Goal: Transaction & Acquisition: Purchase product/service

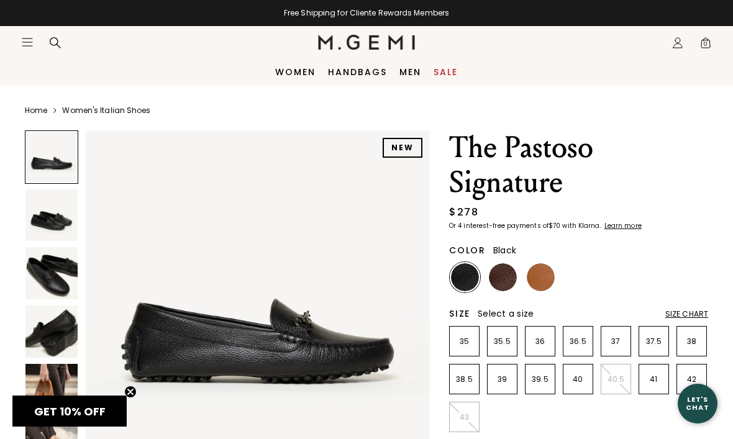
click at [30, 39] on icon "Open site menu" at bounding box center [27, 42] width 10 height 7
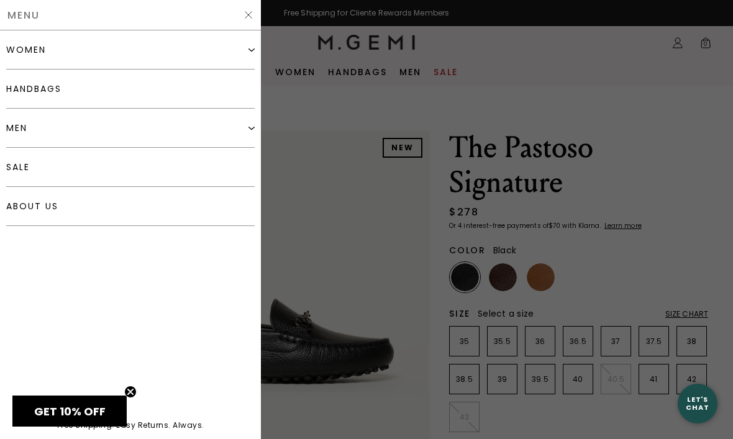
click at [66, 50] on div "women" at bounding box center [130, 49] width 248 height 39
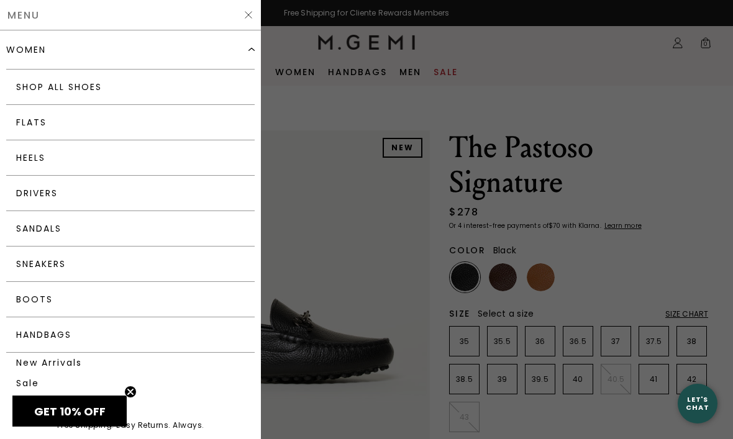
click at [87, 91] on link "Shop All Shoes" at bounding box center [130, 87] width 248 height 35
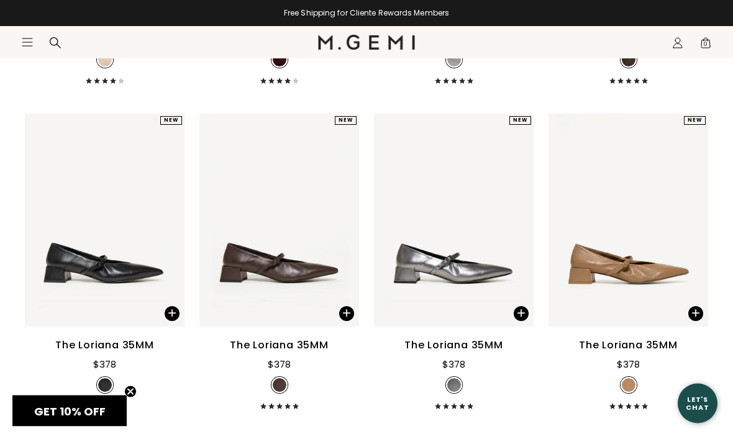
scroll to position [12500, 0]
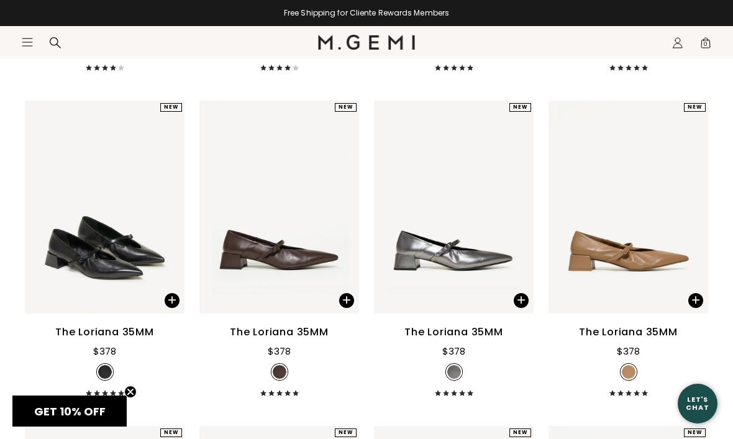
click at [132, 340] on div "The Loriana 35MM" at bounding box center [104, 332] width 99 height 15
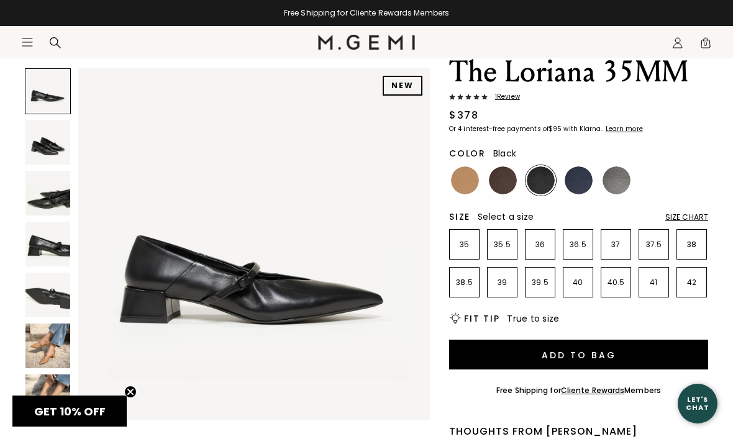
click at [51, 143] on img at bounding box center [47, 142] width 45 height 45
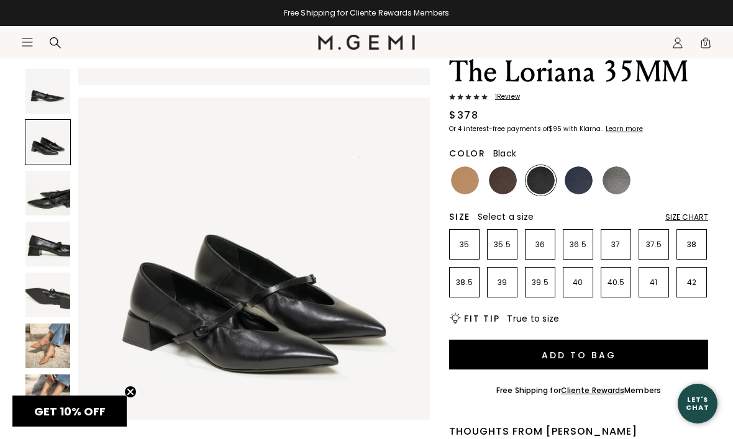
scroll to position [364, 0]
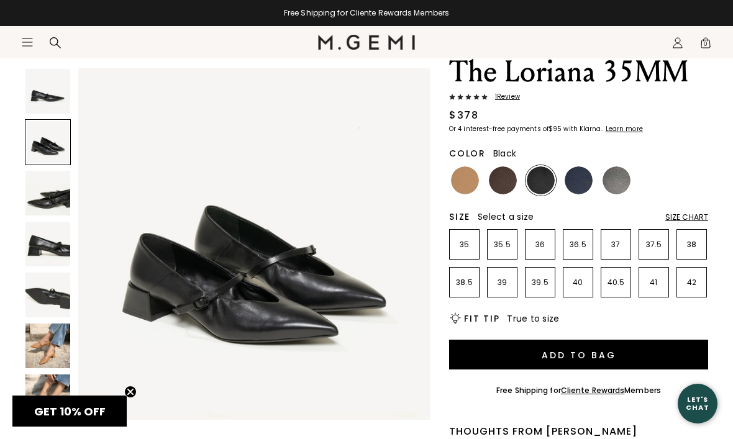
click at [50, 200] on img at bounding box center [47, 193] width 45 height 45
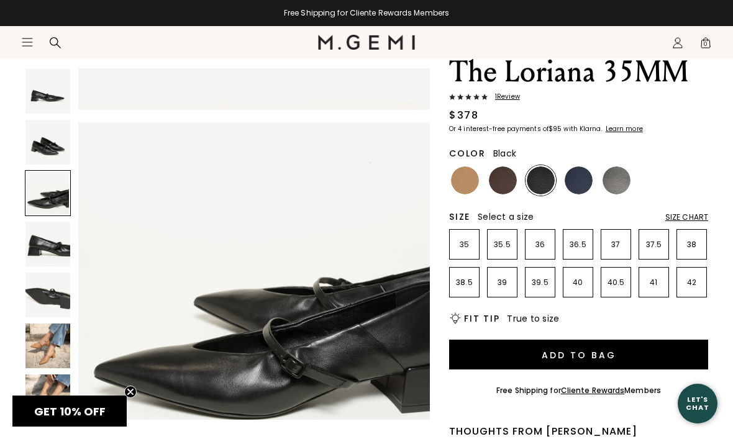
scroll to position [728, 0]
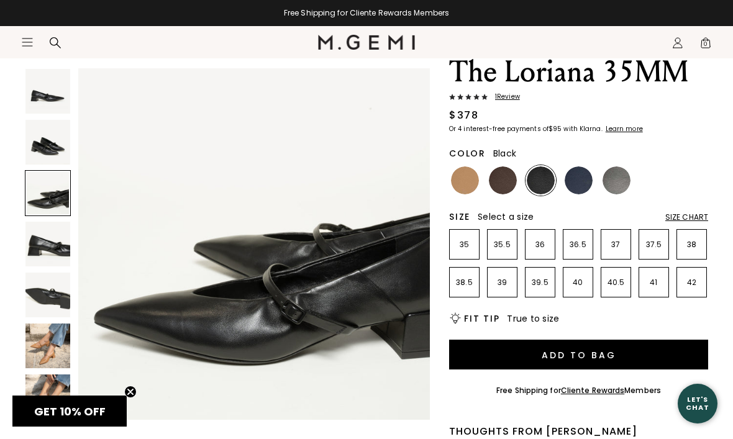
click at [55, 243] on img at bounding box center [47, 244] width 45 height 45
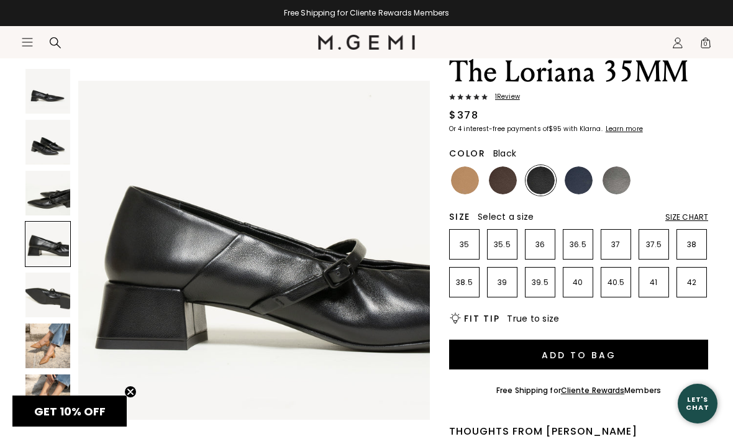
scroll to position [1092, 0]
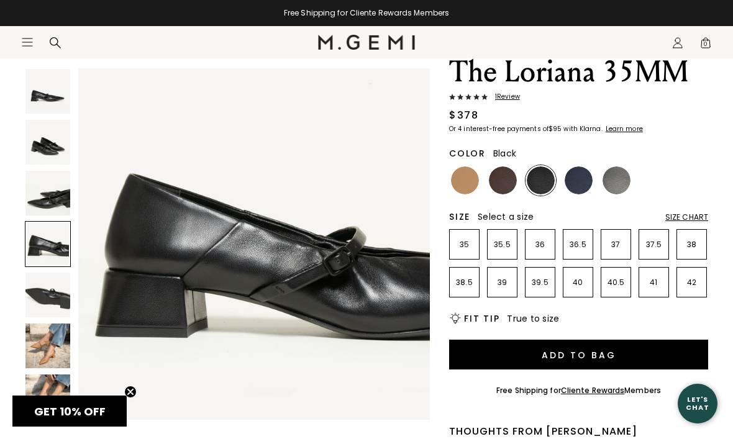
click at [63, 296] on img at bounding box center [47, 295] width 45 height 45
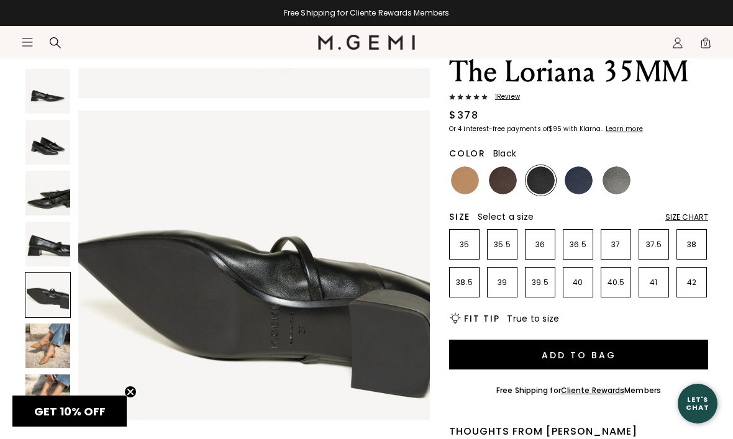
scroll to position [1456, 0]
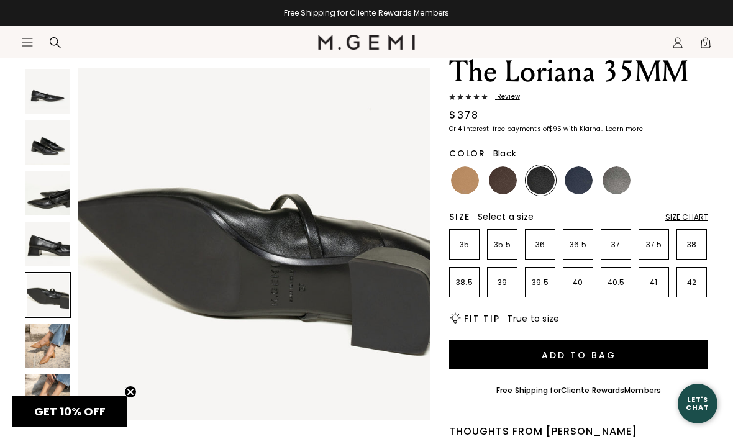
click at [58, 340] on img at bounding box center [47, 346] width 45 height 45
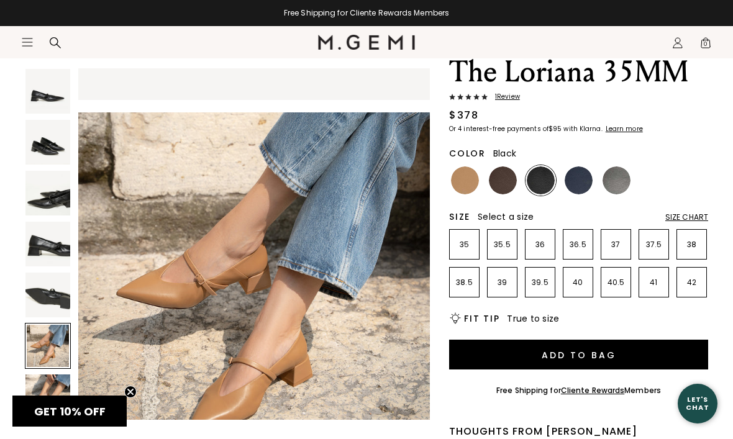
scroll to position [1820, 0]
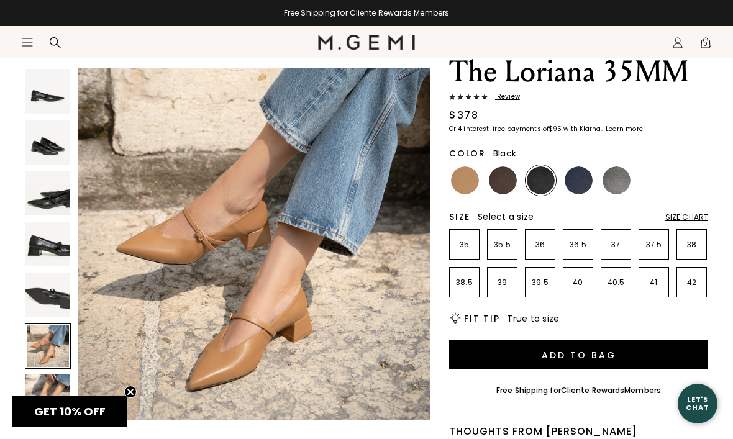
click at [56, 389] on img at bounding box center [47, 397] width 45 height 45
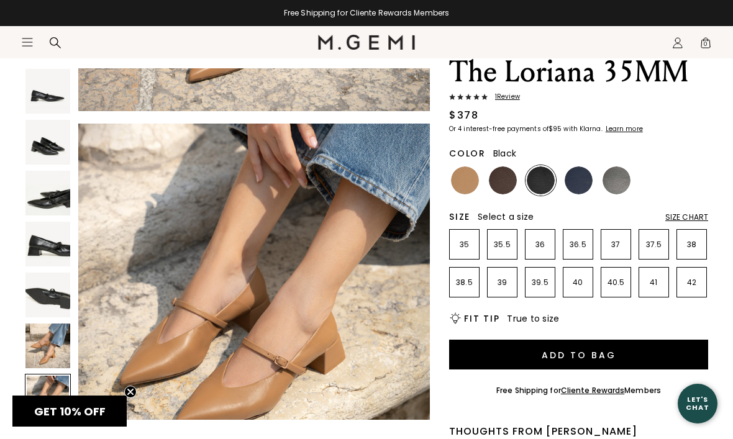
scroll to position [2184, 0]
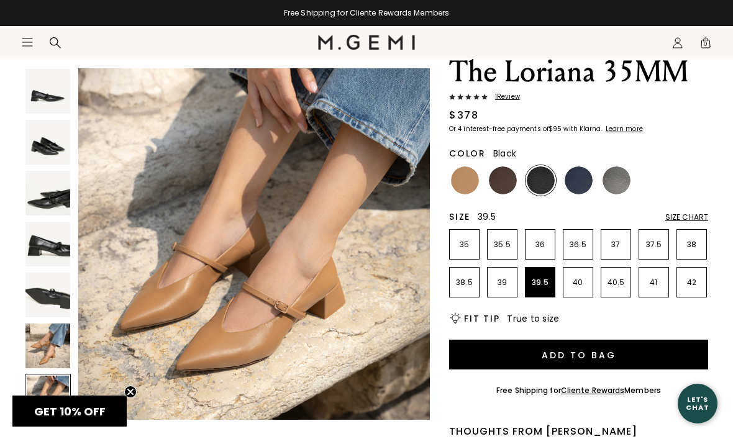
click at [545, 281] on p "39.5" at bounding box center [540, 283] width 29 height 10
click at [580, 355] on button "Add to Bag" at bounding box center [578, 355] width 259 height 30
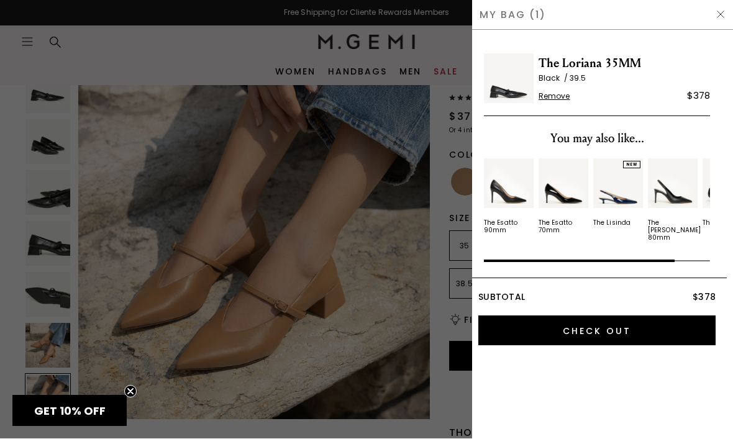
click at [723, 3] on div "My Bag (1)" at bounding box center [602, 15] width 261 height 30
click at [237, 45] on div at bounding box center [366, 219] width 733 height 439
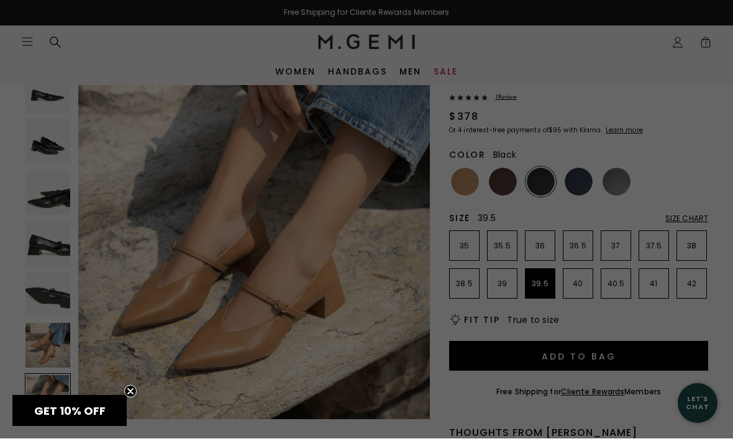
scroll to position [76, 0]
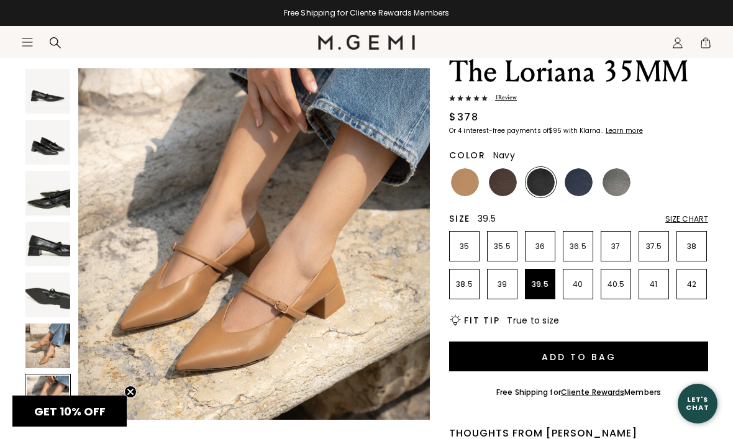
click at [583, 179] on img at bounding box center [579, 182] width 28 height 28
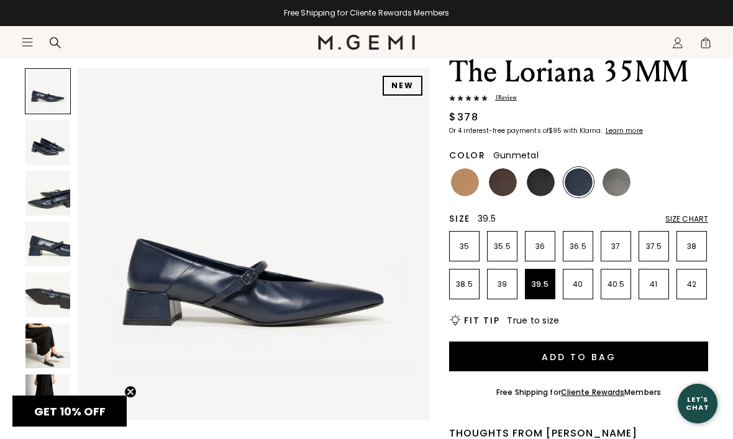
click at [618, 186] on img at bounding box center [617, 182] width 28 height 28
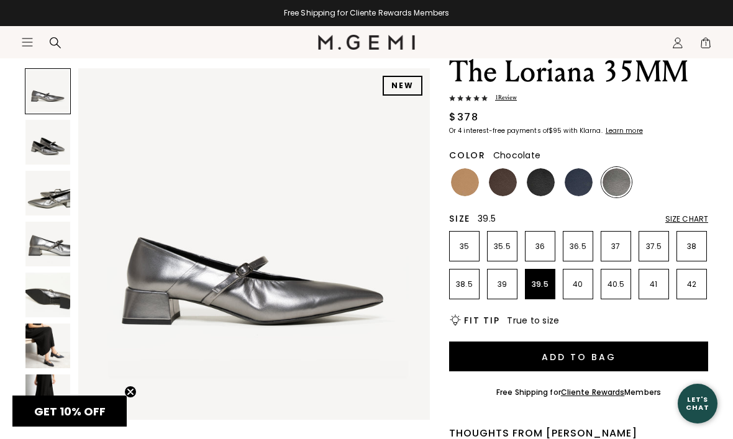
click at [500, 183] on img at bounding box center [503, 182] width 28 height 28
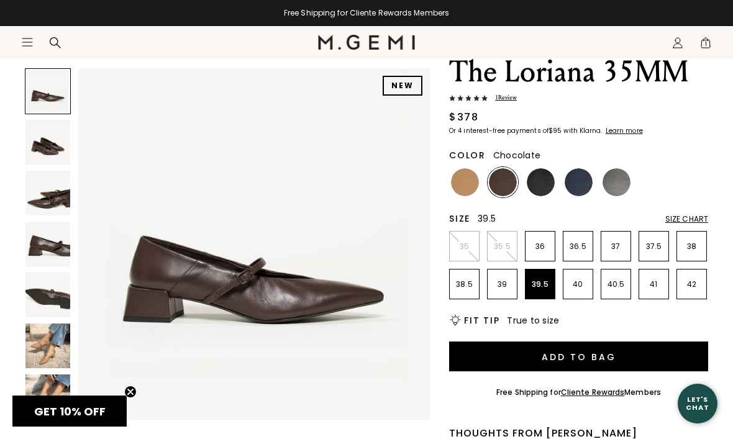
click at [51, 147] on img at bounding box center [47, 142] width 45 height 45
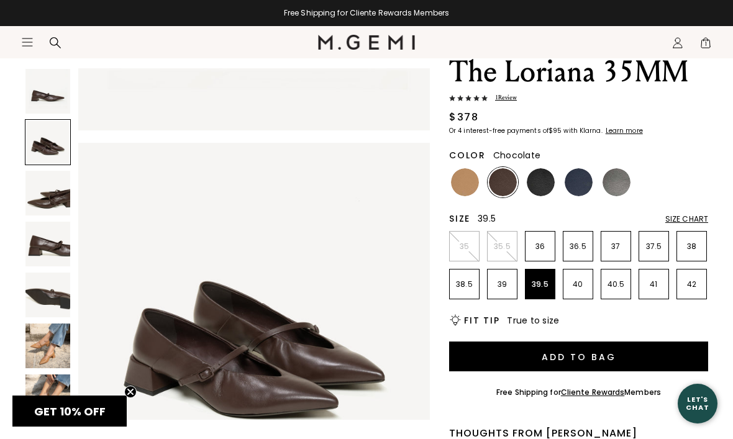
scroll to position [364, 0]
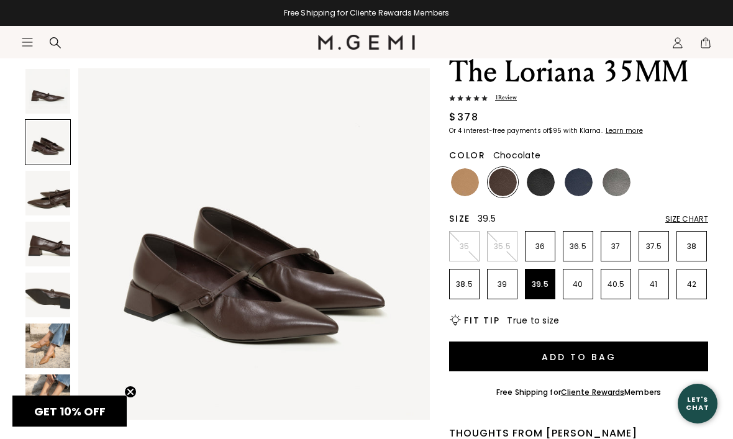
click at [585, 356] on button "Add to Bag" at bounding box center [578, 357] width 259 height 30
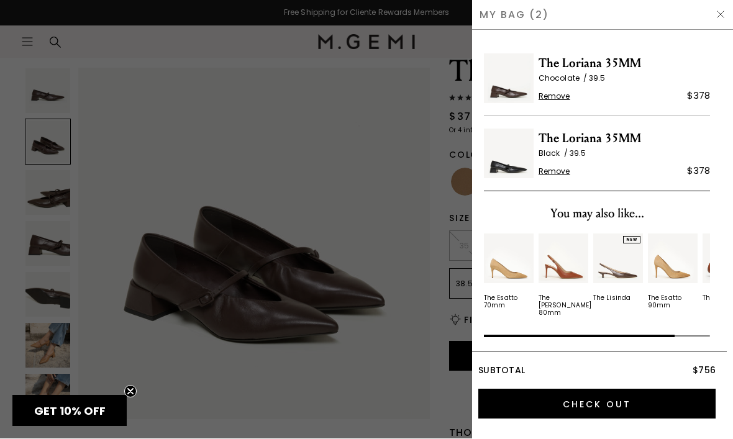
scroll to position [0, 0]
click at [726, 6] on div "My Bag (2)" at bounding box center [602, 15] width 261 height 30
click at [711, 10] on div "My Bag (2)" at bounding box center [602, 15] width 261 height 30
click at [165, 47] on div at bounding box center [366, 219] width 733 height 439
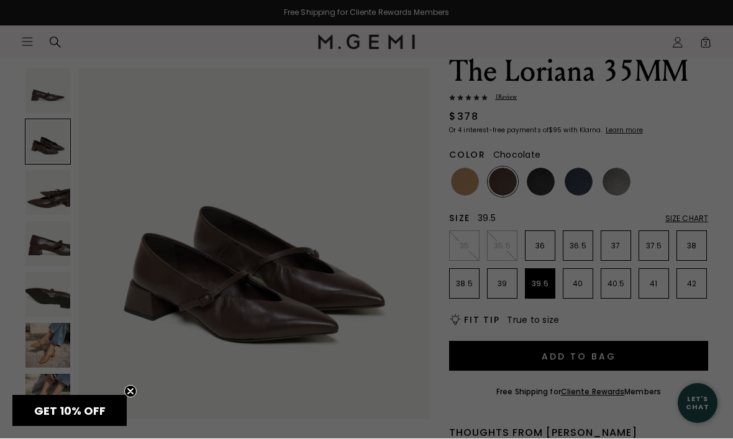
scroll to position [76, 0]
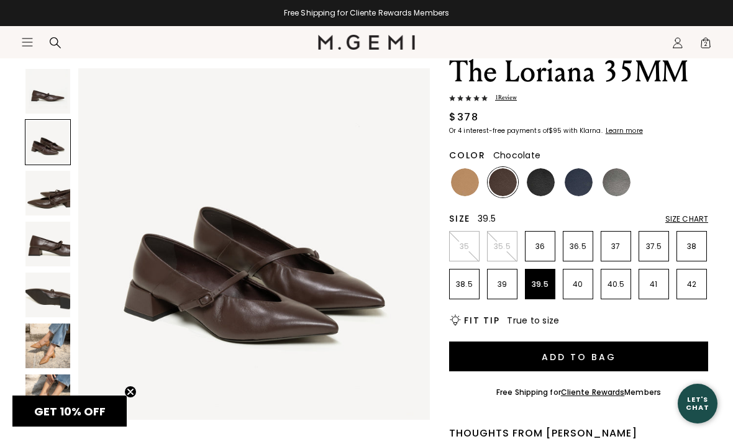
click at [16, 17] on div "Free Shipping for Cliente Rewards Members" at bounding box center [366, 13] width 733 height 10
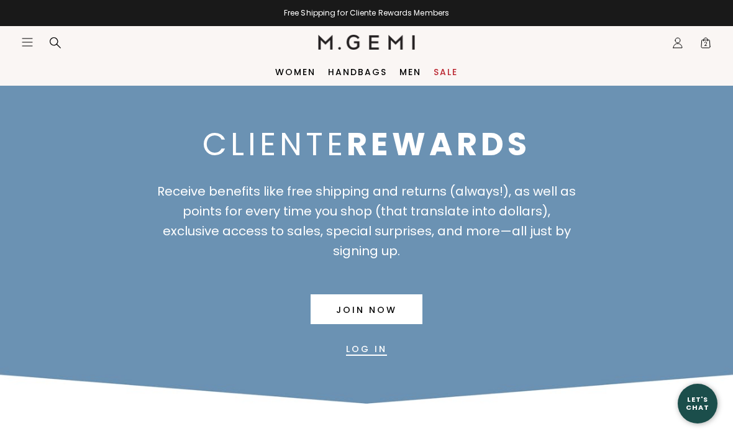
click at [28, 40] on icon "Icons/20x20/hamburger@2x" at bounding box center [27, 42] width 12 height 12
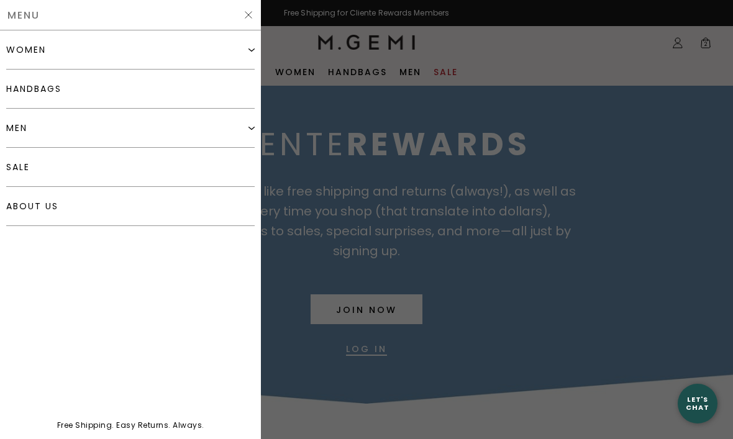
click at [34, 88] on link "handbags" at bounding box center [130, 89] width 248 height 39
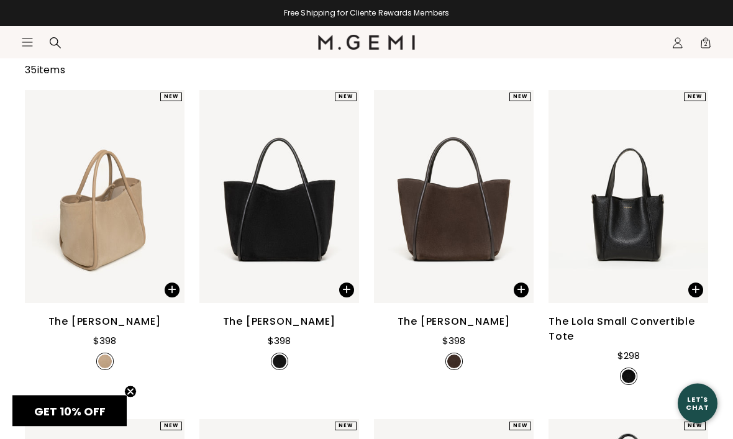
scroll to position [155, 0]
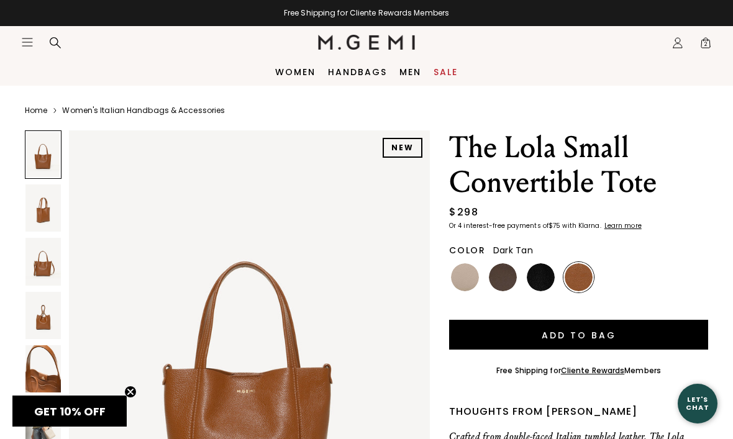
click at [32, 214] on img at bounding box center [42, 207] width 35 height 47
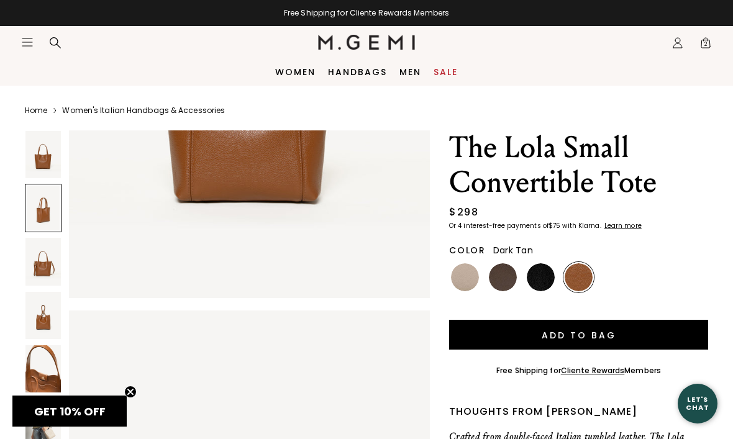
scroll to position [493, 0]
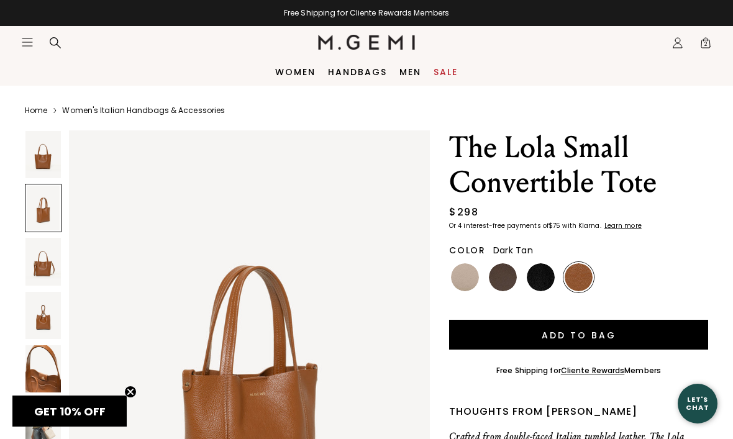
click at [41, 259] on img at bounding box center [42, 261] width 35 height 47
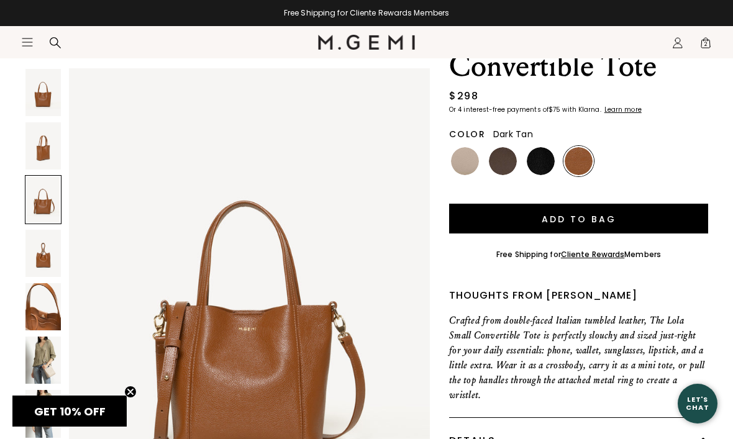
scroll to position [119, 0]
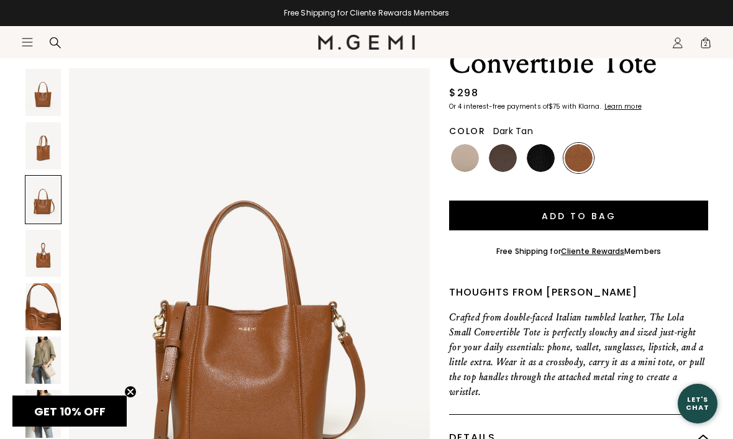
click at [41, 270] on img at bounding box center [42, 253] width 35 height 47
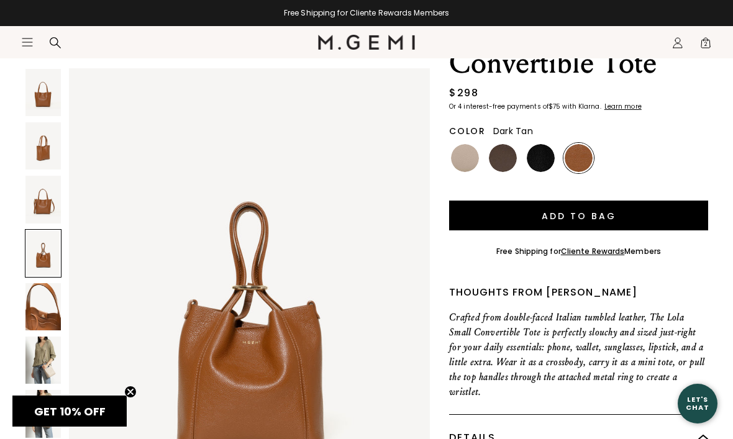
scroll to position [1480, 0]
click at [44, 303] on img at bounding box center [42, 306] width 35 height 47
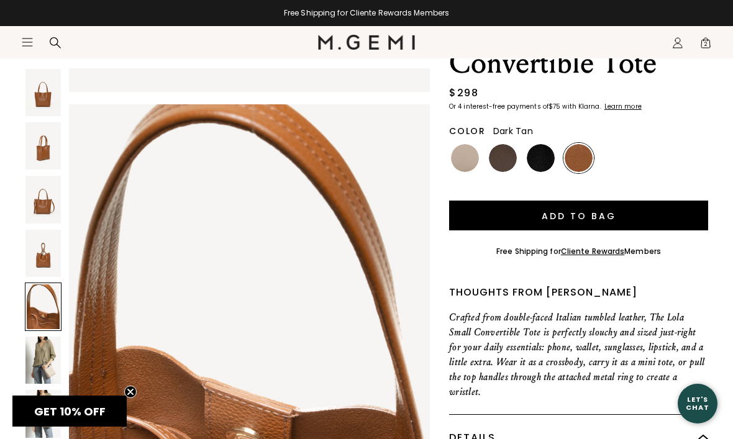
scroll to position [1974, 0]
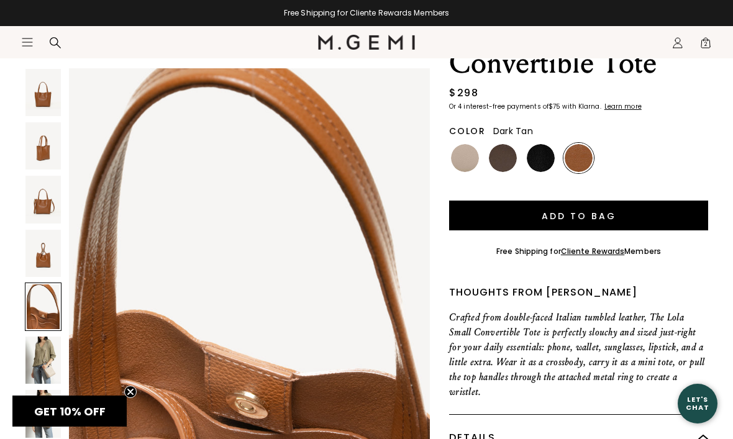
click at [42, 357] on img at bounding box center [42, 360] width 35 height 47
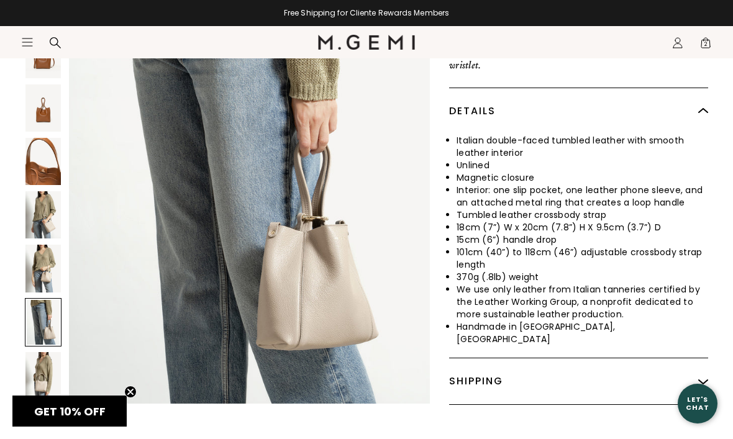
scroll to position [316, 0]
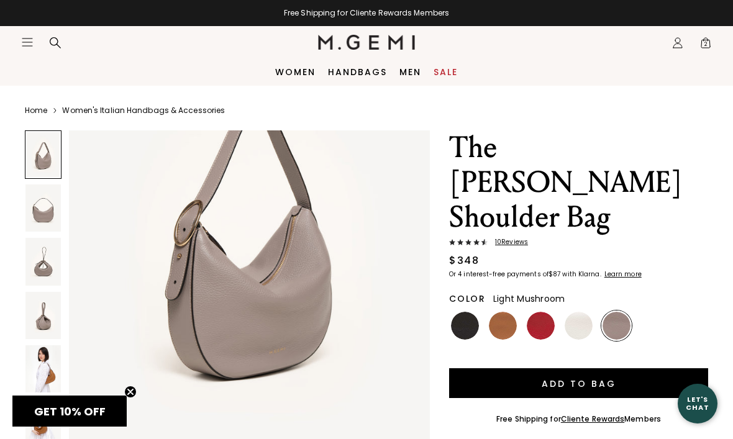
scroll to position [145, 0]
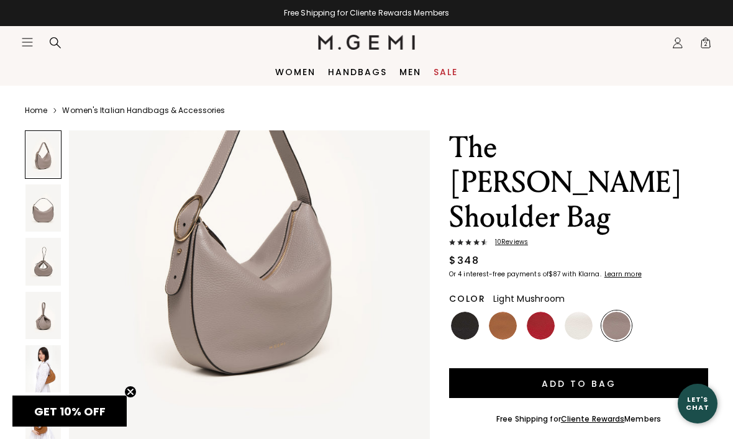
click at [45, 210] on img at bounding box center [42, 207] width 35 height 47
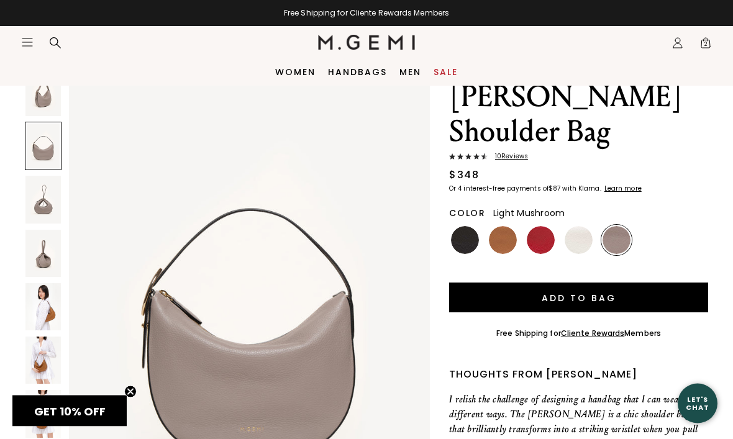
scroll to position [95, 0]
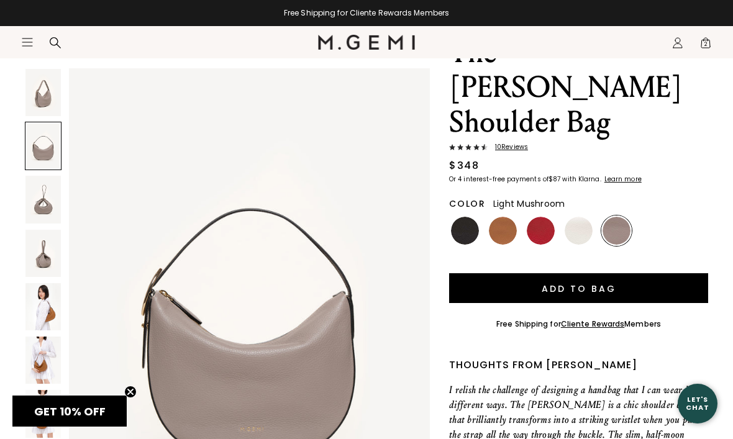
click at [40, 206] on img at bounding box center [42, 199] width 35 height 47
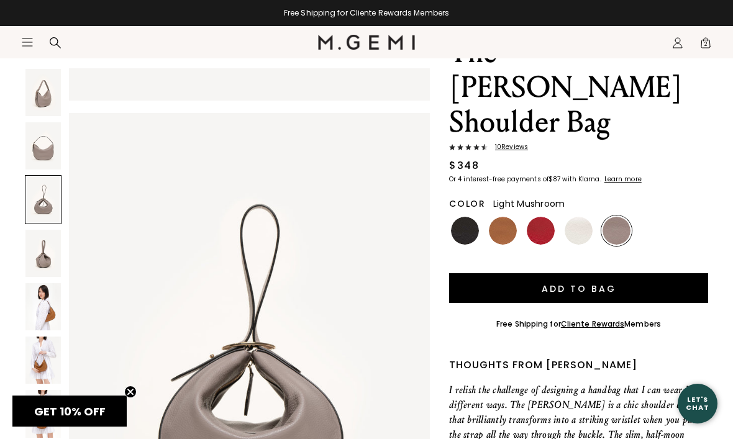
scroll to position [987, 0]
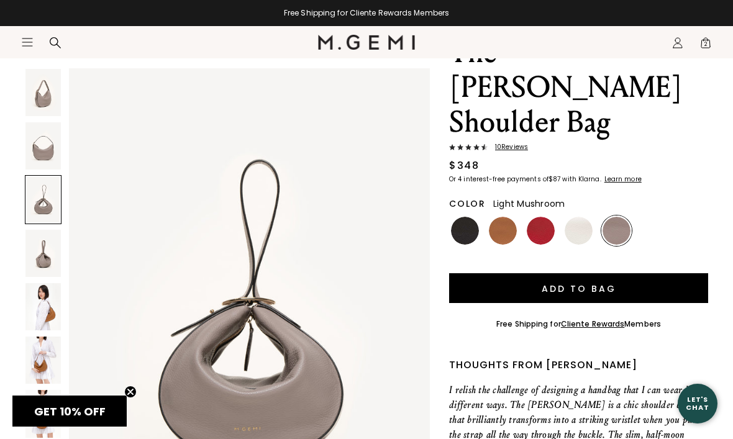
click at [45, 261] on img at bounding box center [42, 253] width 35 height 47
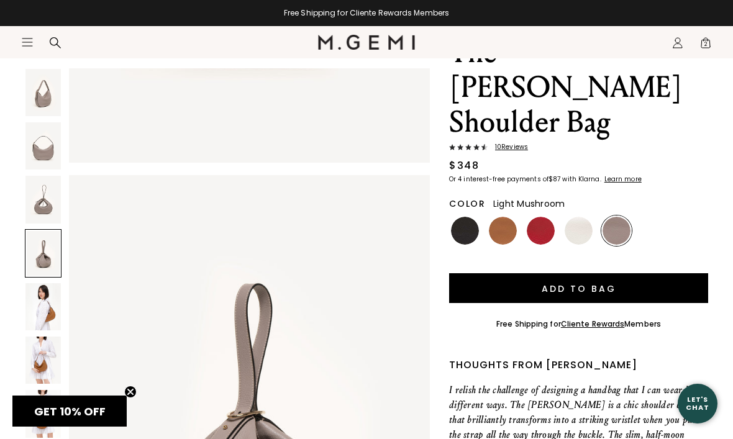
scroll to position [1480, 0]
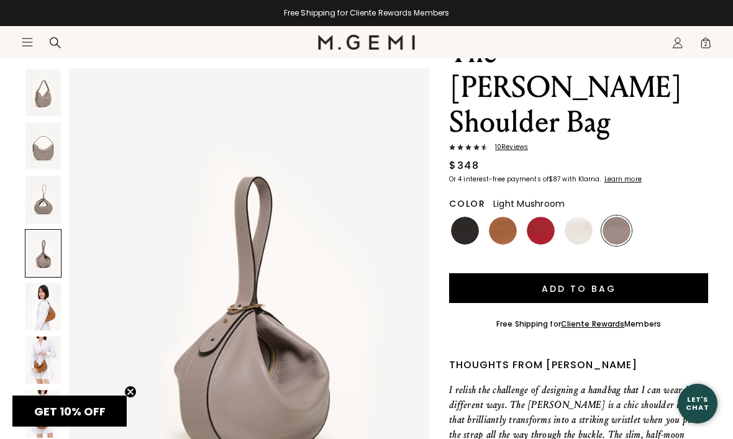
click at [44, 296] on img at bounding box center [42, 306] width 35 height 47
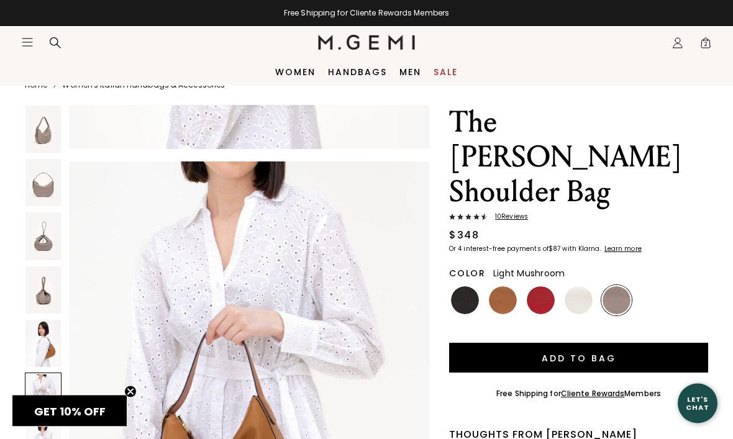
scroll to position [10, 0]
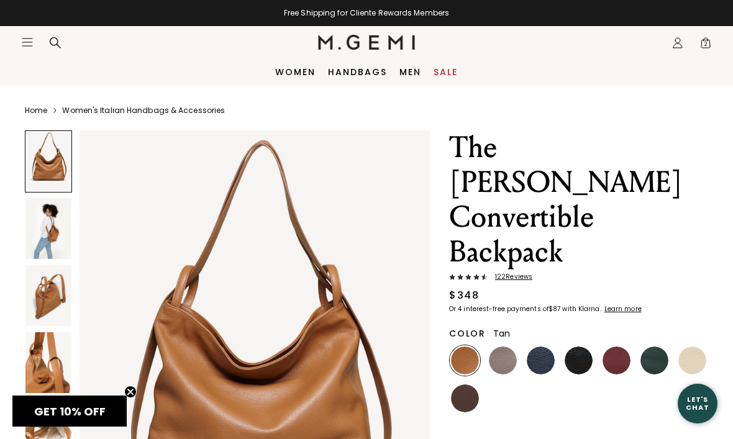
click at [49, 228] on img at bounding box center [48, 228] width 46 height 61
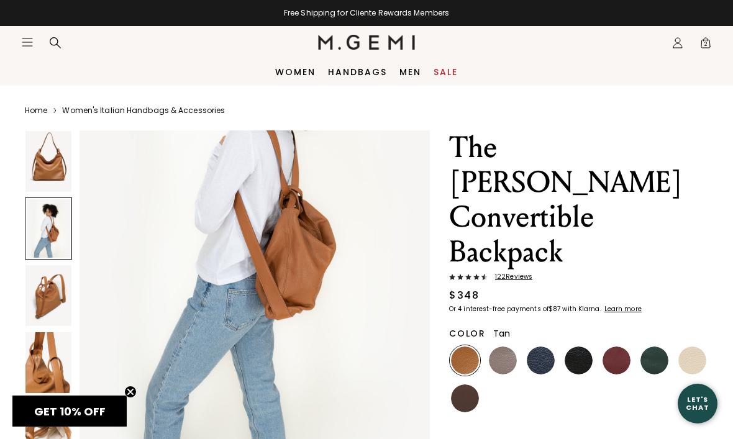
scroll to position [629, 0]
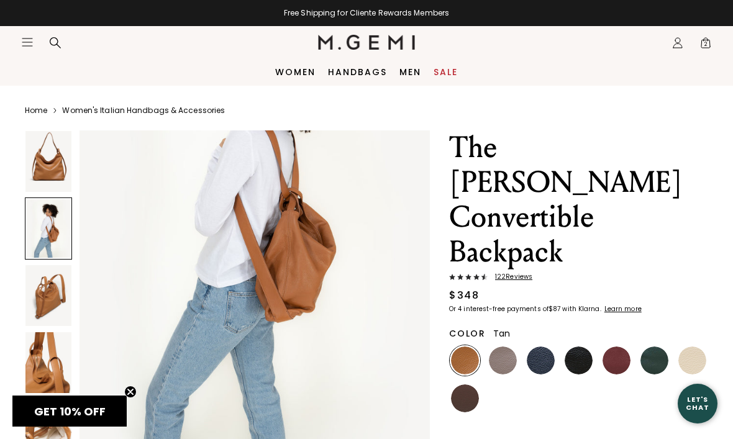
click at [50, 294] on img at bounding box center [48, 295] width 46 height 61
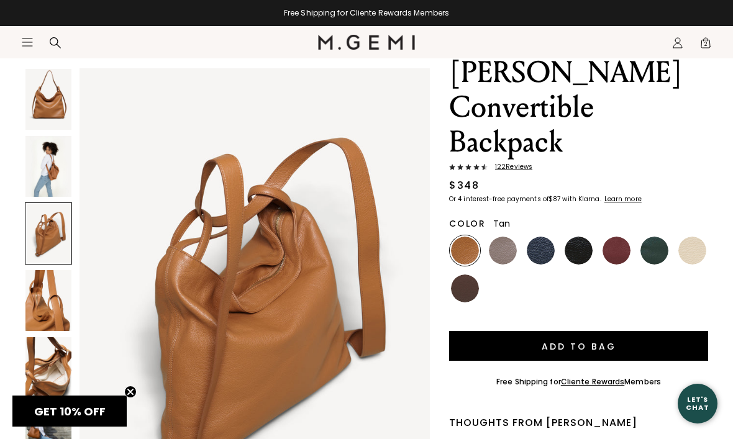
scroll to position [126, 0]
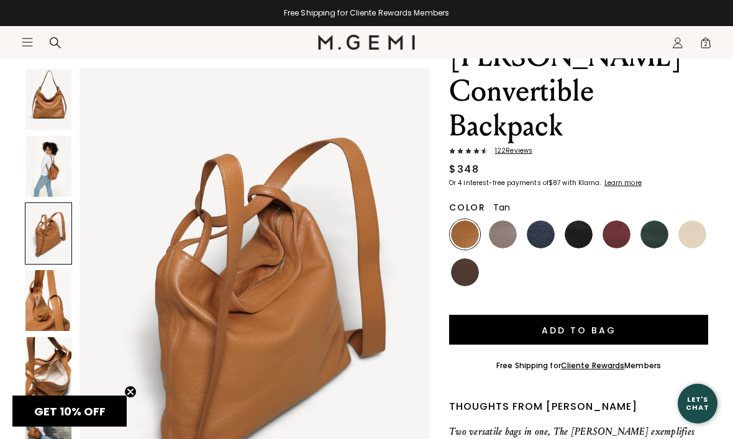
click at [40, 316] on img at bounding box center [48, 300] width 46 height 61
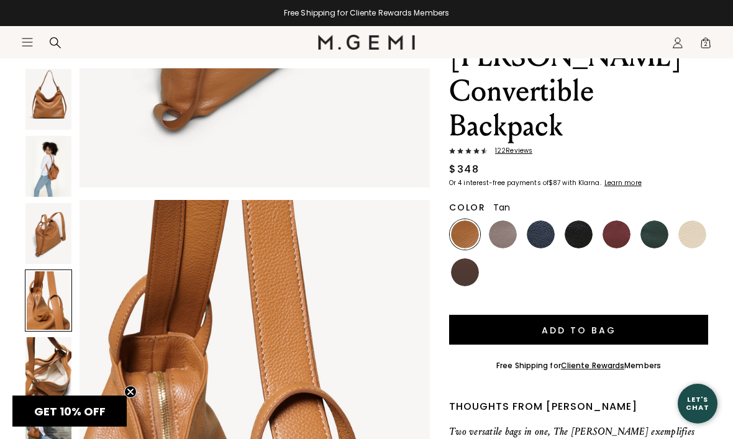
scroll to position [1440, 0]
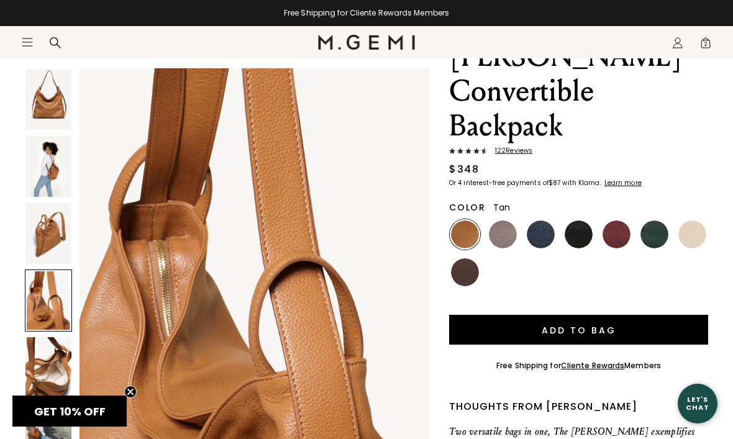
click at [39, 362] on img at bounding box center [48, 367] width 46 height 61
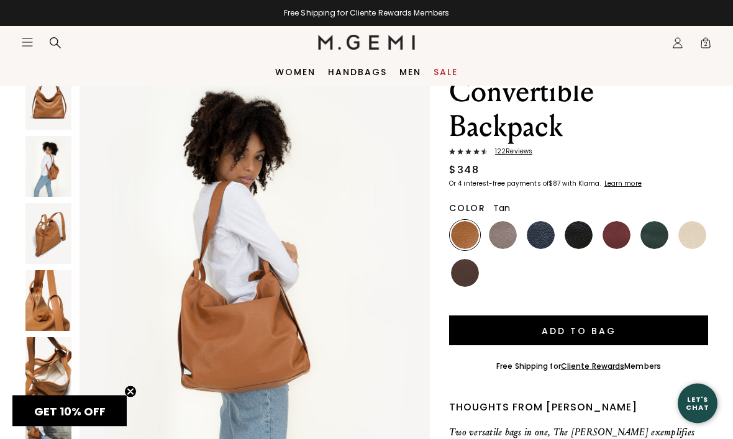
scroll to position [0, 0]
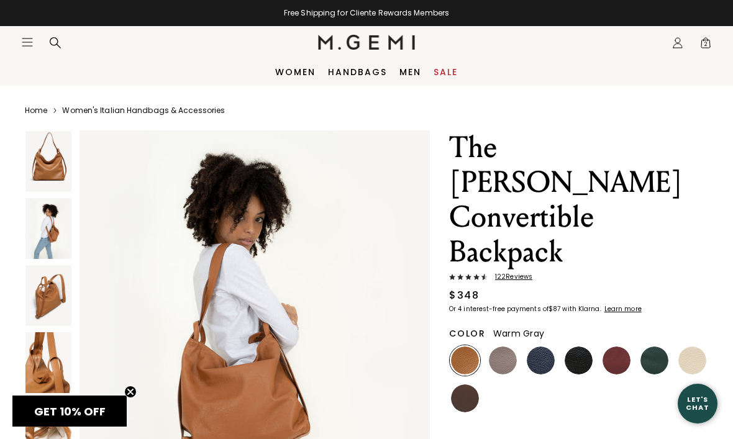
click at [504, 347] on img at bounding box center [503, 361] width 28 height 28
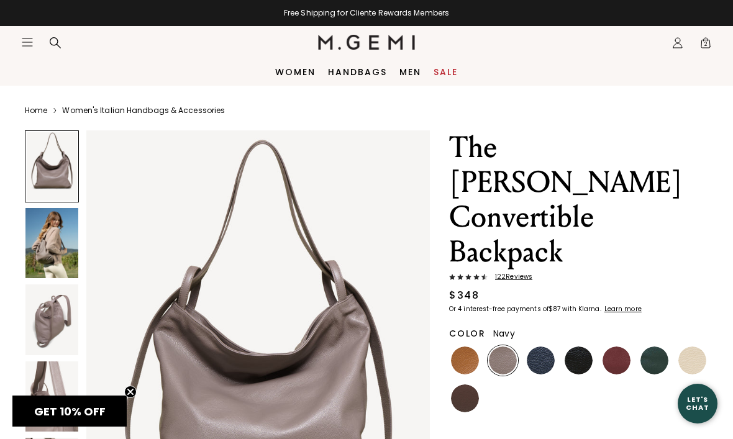
click at [535, 347] on img at bounding box center [541, 361] width 28 height 28
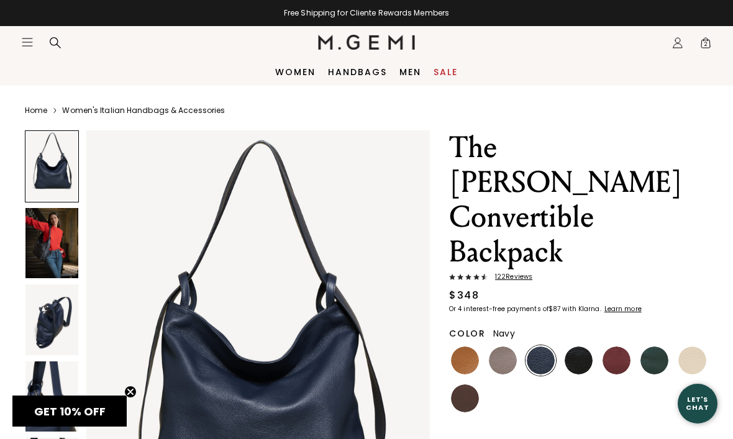
click at [576, 347] on img at bounding box center [579, 361] width 28 height 28
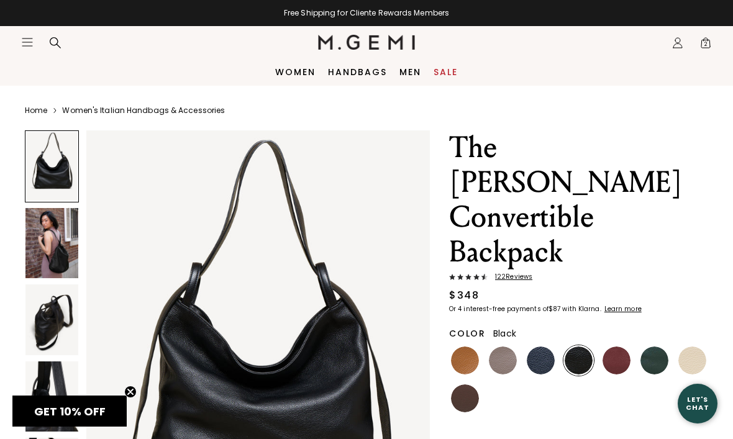
click at [617, 347] on img at bounding box center [617, 361] width 28 height 28
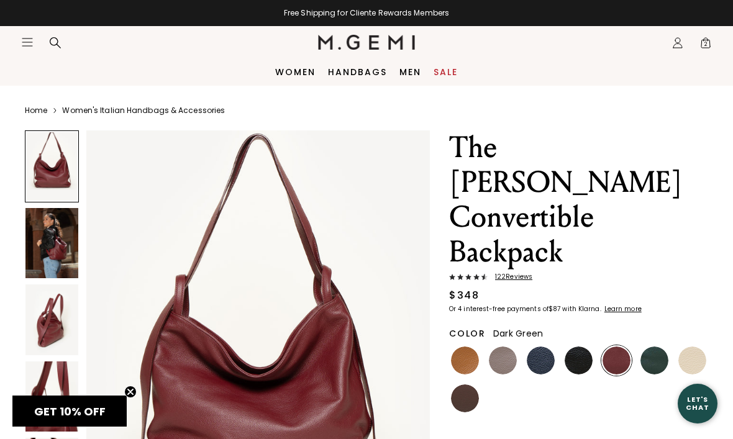
click at [653, 347] on img at bounding box center [654, 361] width 28 height 28
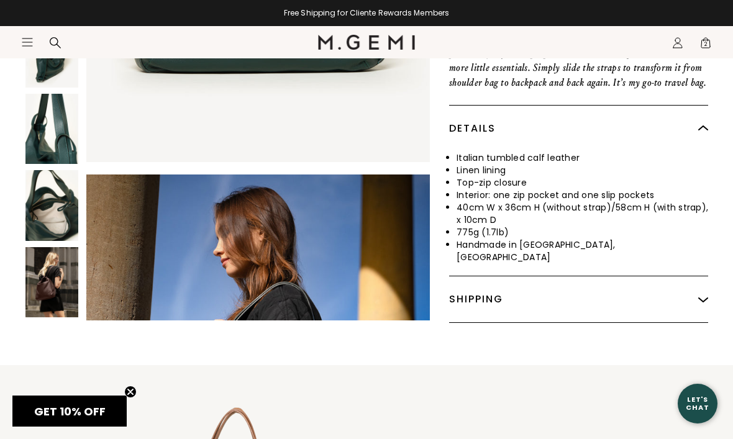
scroll to position [552, 0]
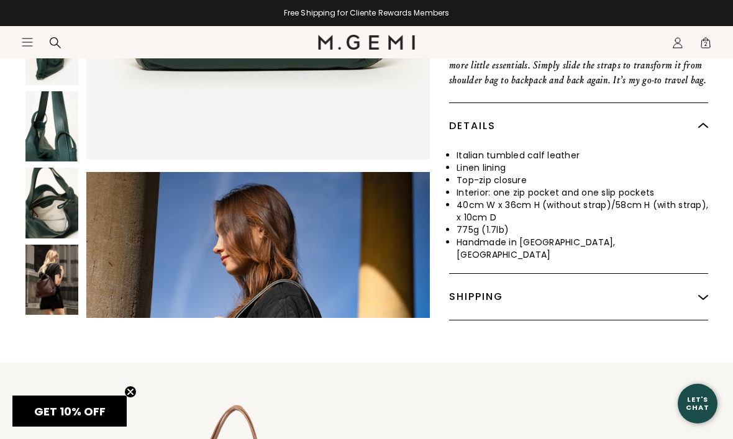
click at [39, 168] on img at bounding box center [51, 203] width 53 height 71
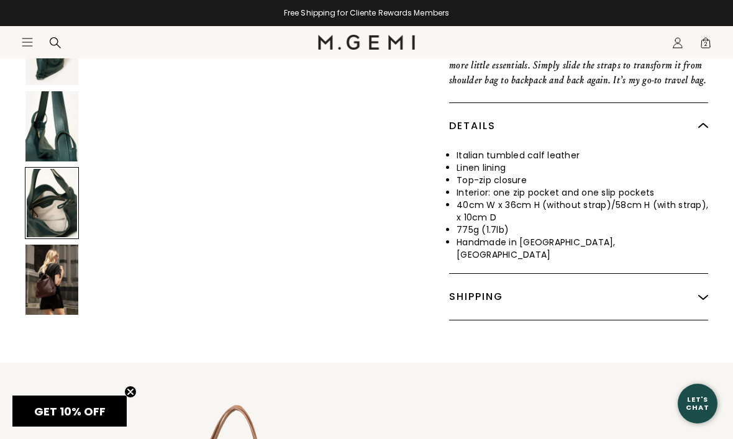
scroll to position [1882, 0]
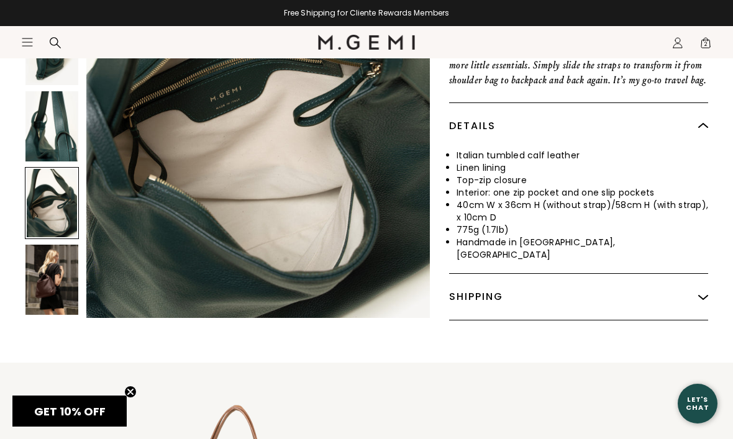
click at [52, 245] on img at bounding box center [51, 280] width 53 height 71
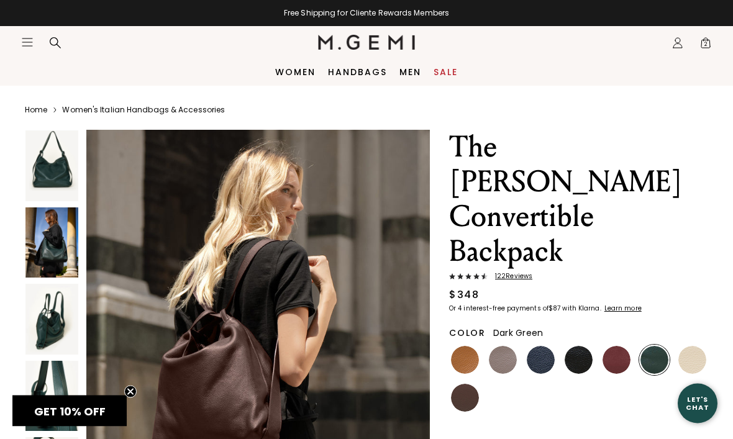
scroll to position [0, 0]
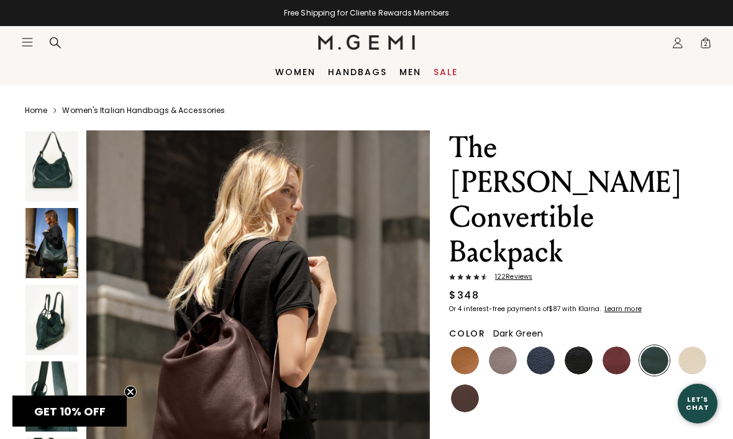
click at [51, 176] on img at bounding box center [51, 166] width 53 height 71
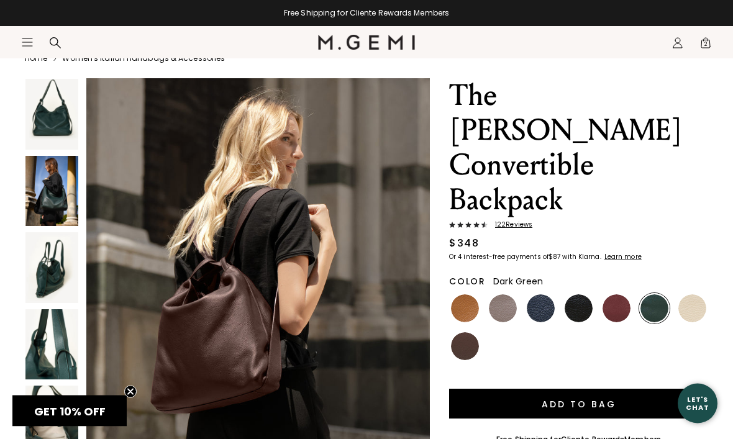
scroll to position [52, 0]
click at [689, 294] on img at bounding box center [692, 308] width 28 height 28
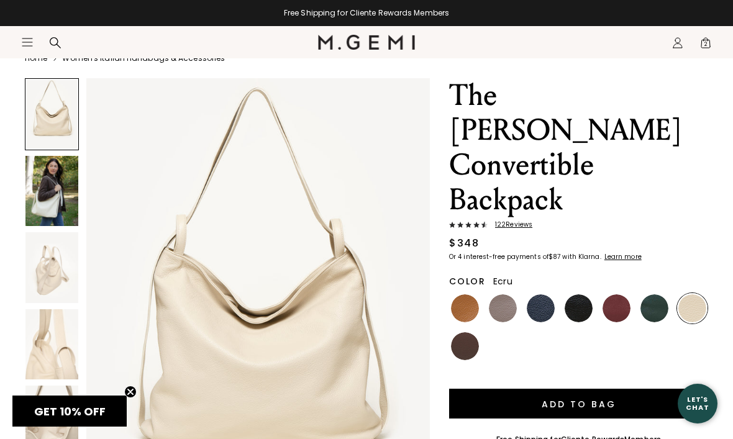
click at [52, 198] on img at bounding box center [51, 191] width 53 height 71
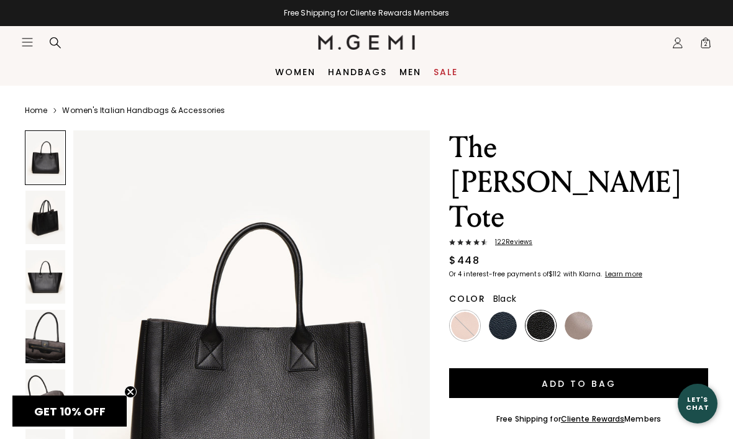
click at [579, 312] on img at bounding box center [579, 326] width 28 height 28
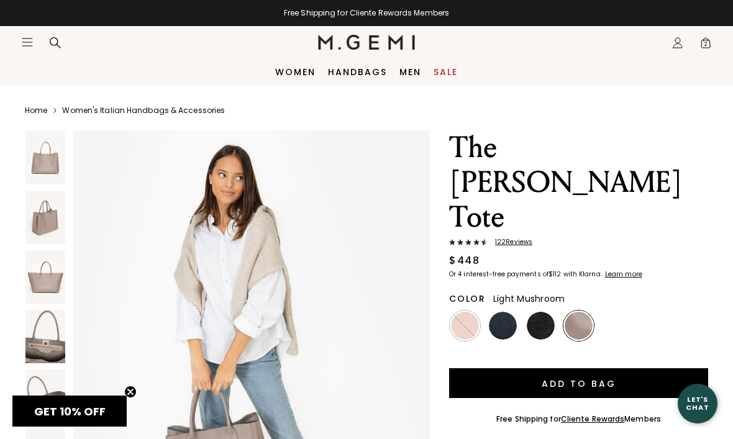
scroll to position [3424, 0]
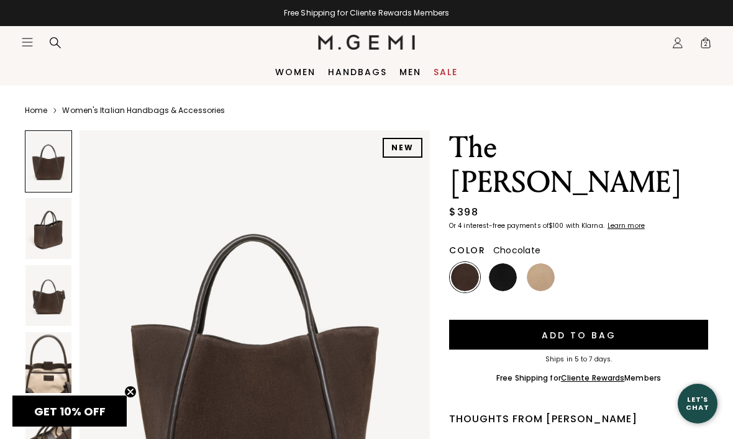
click at [544, 263] on img at bounding box center [541, 277] width 28 height 28
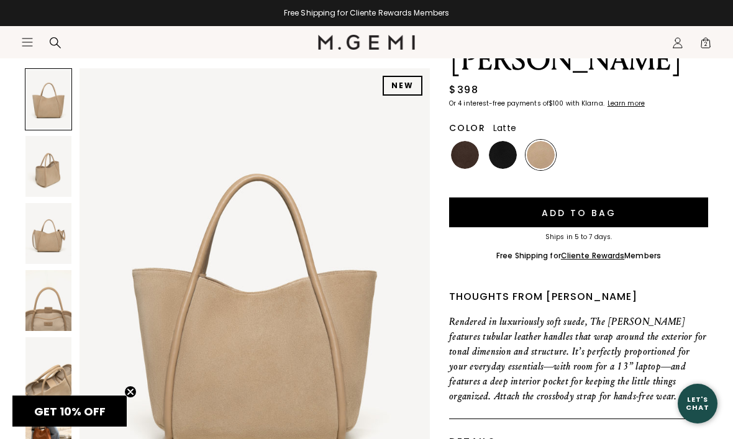
scroll to position [136, 0]
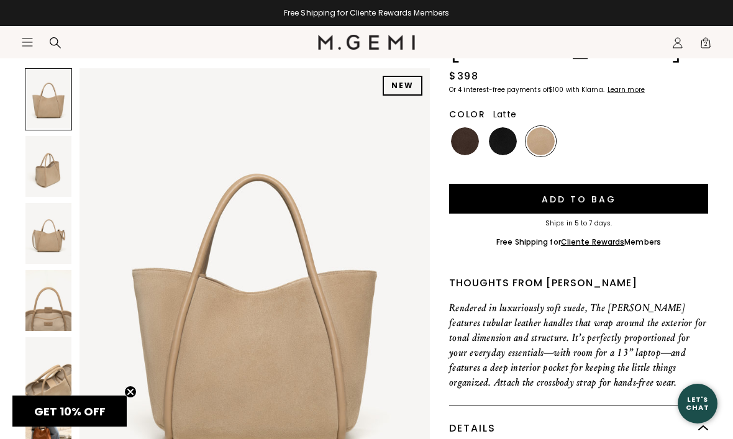
click at [49, 382] on img at bounding box center [48, 367] width 46 height 61
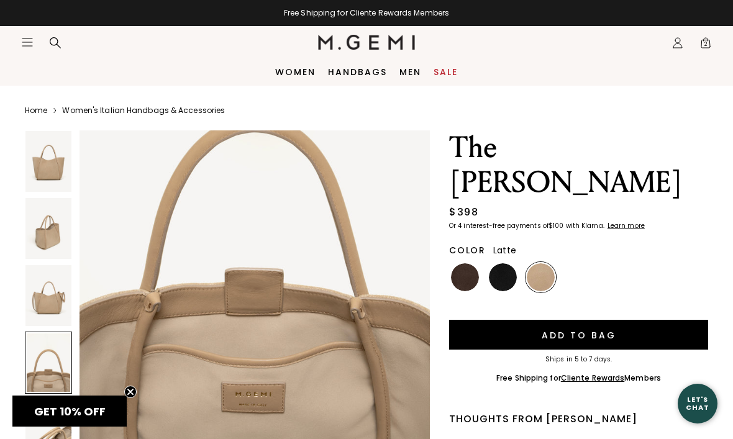
scroll to position [1585, 0]
click at [452, 68] on link "Sale" at bounding box center [446, 72] width 24 height 10
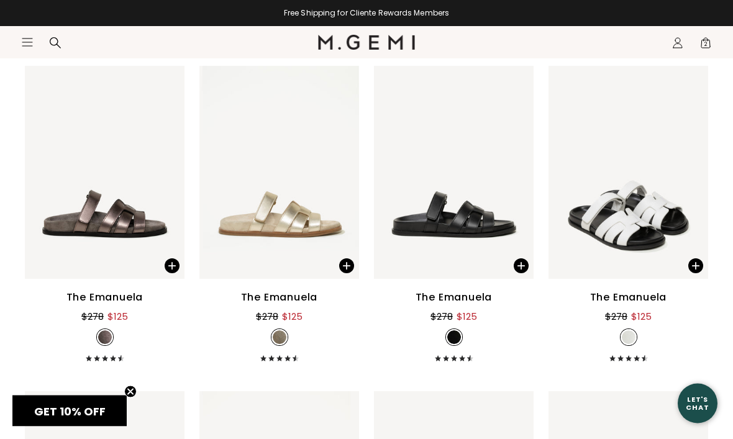
scroll to position [6527, 0]
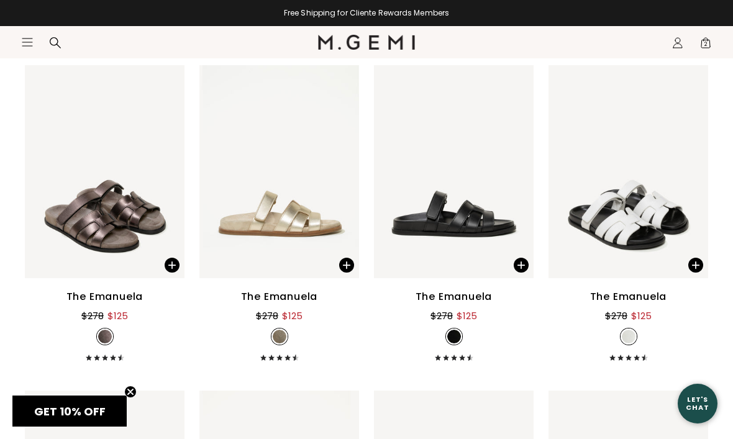
click at [172, 173] on img at bounding box center [168, 171] width 11 height 11
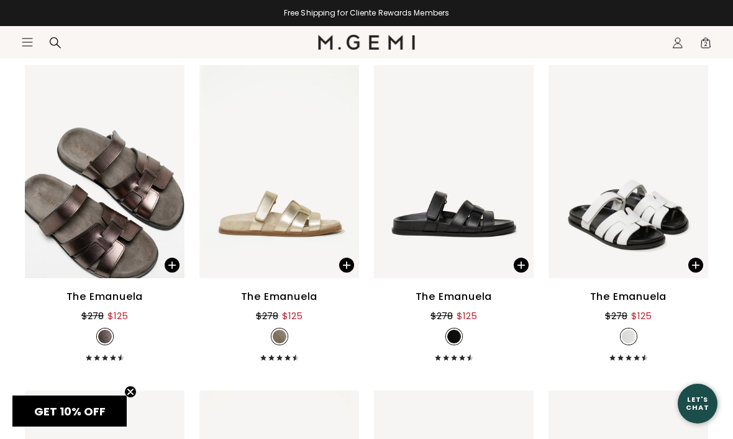
click at [173, 181] on img at bounding box center [105, 171] width 160 height 213
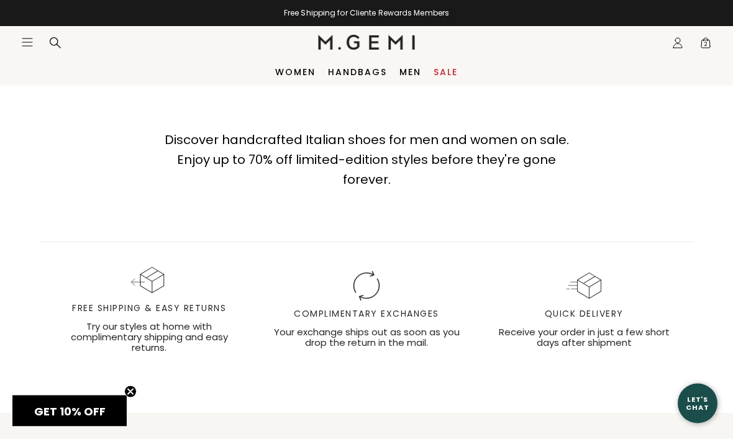
scroll to position [10295, 0]
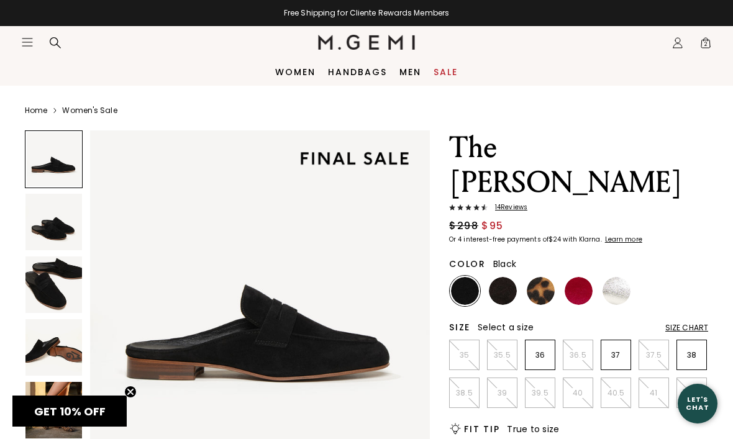
click at [463, 298] on img at bounding box center [465, 291] width 28 height 28
click at [503, 293] on img at bounding box center [503, 291] width 28 height 28
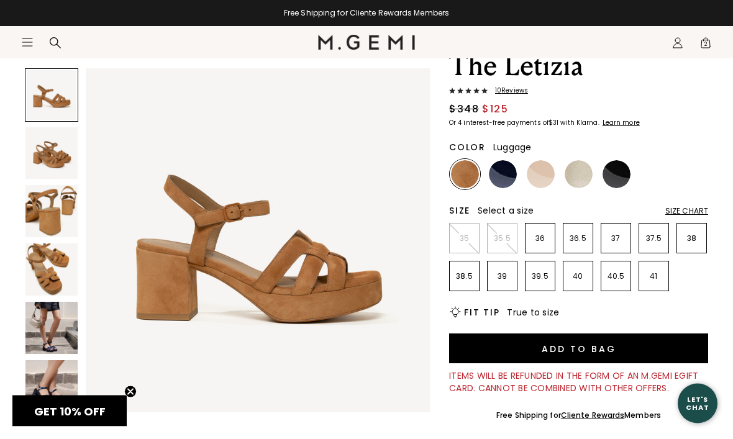
scroll to position [82, 0]
click at [55, 166] on img at bounding box center [51, 153] width 52 height 52
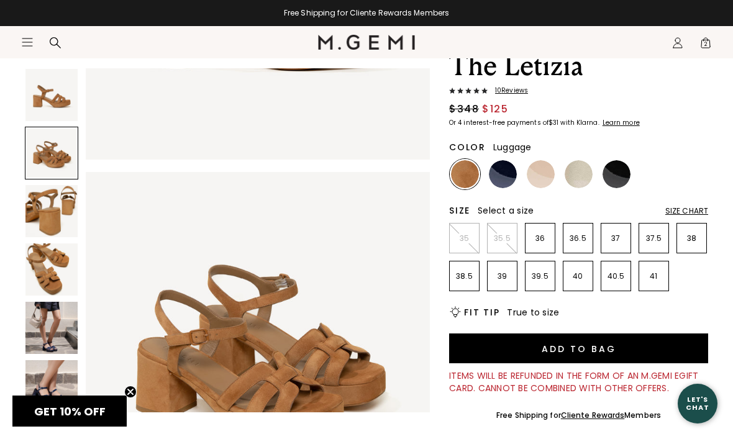
scroll to position [357, 0]
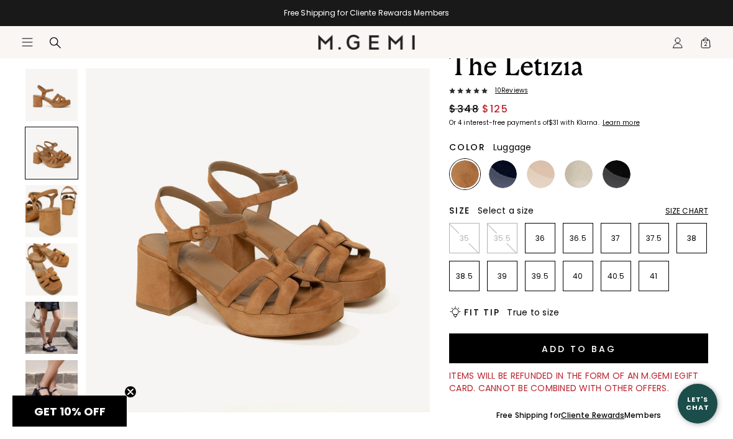
click at [49, 209] on img at bounding box center [51, 211] width 52 height 52
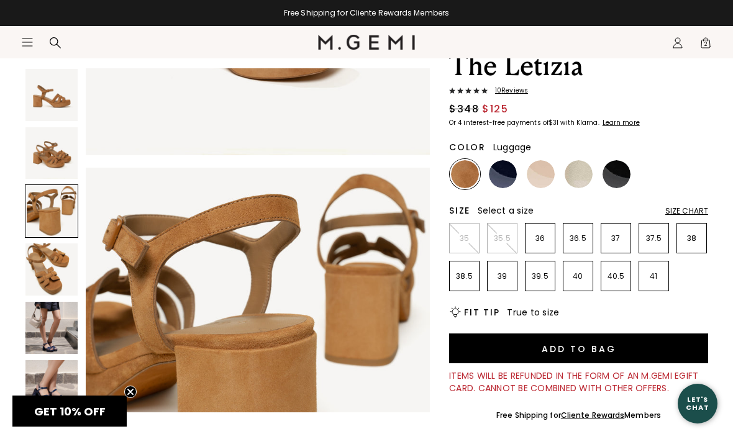
scroll to position [714, 0]
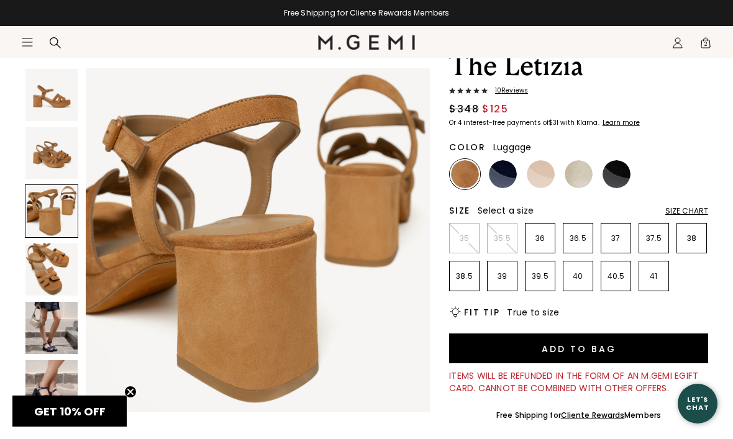
click at [50, 267] on img at bounding box center [51, 269] width 52 height 52
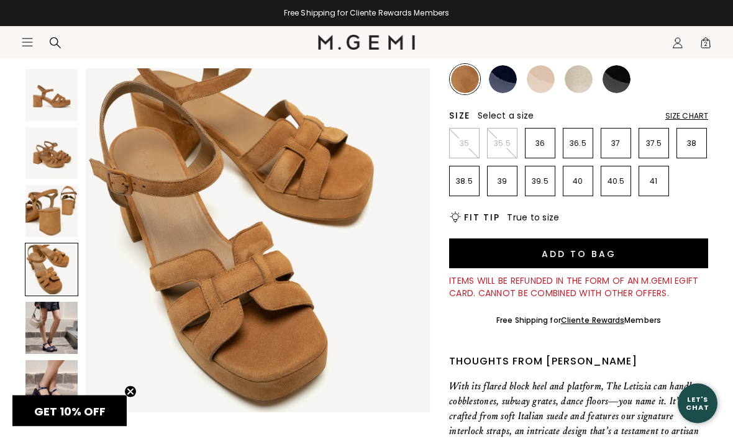
scroll to position [177, 0]
click at [50, 326] on img at bounding box center [51, 328] width 52 height 52
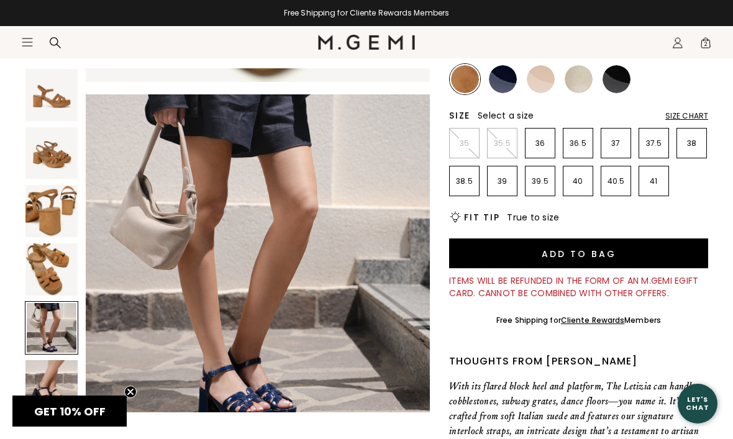
scroll to position [1427, 0]
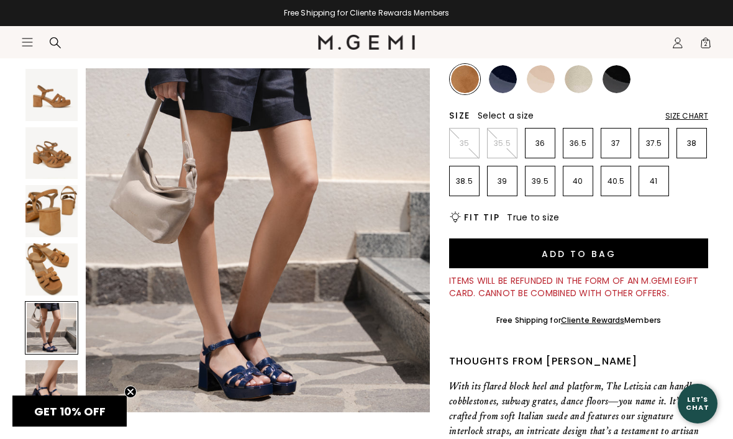
click at [54, 381] on img at bounding box center [51, 386] width 52 height 52
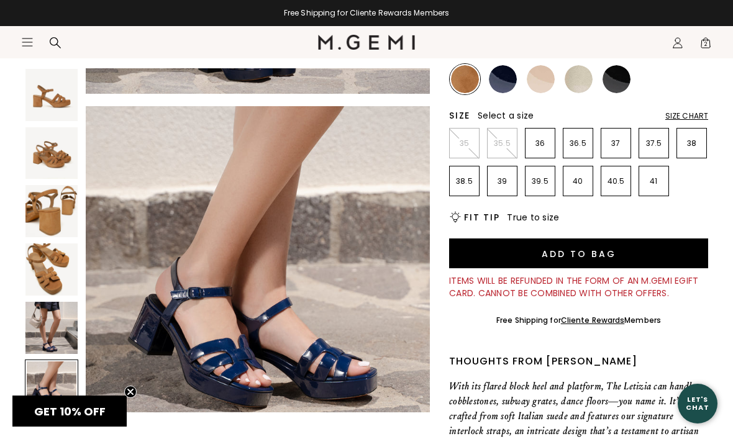
scroll to position [1783, 0]
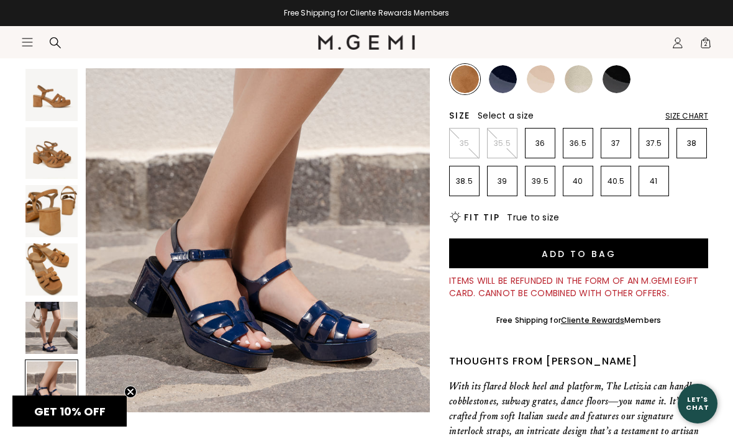
click at [465, 80] on section "Icons/20x20/hamburger@2x Women Shop All Shoes New Arrivals Bestsellers Essentia…" at bounding box center [366, 56] width 733 height 60
click at [544, 178] on p "39.5" at bounding box center [540, 181] width 29 height 10
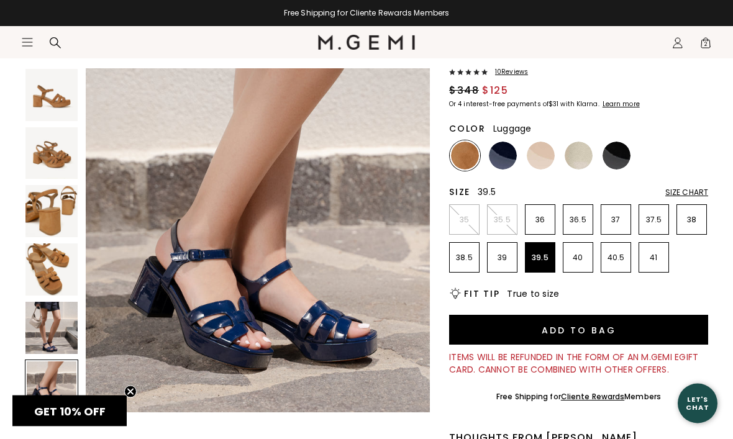
scroll to position [101, 0]
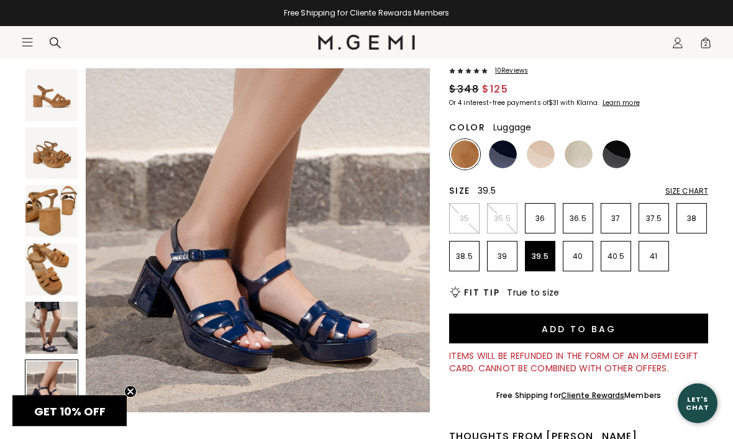
click at [562, 330] on button "Add to Bag" at bounding box center [578, 329] width 259 height 30
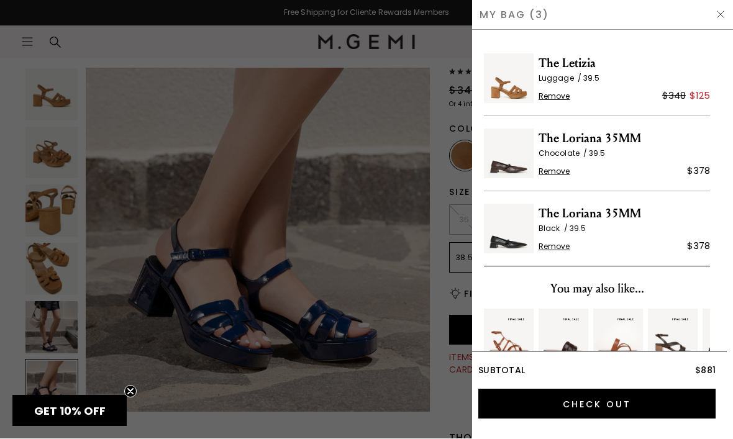
click at [130, 44] on div at bounding box center [366, 219] width 733 height 439
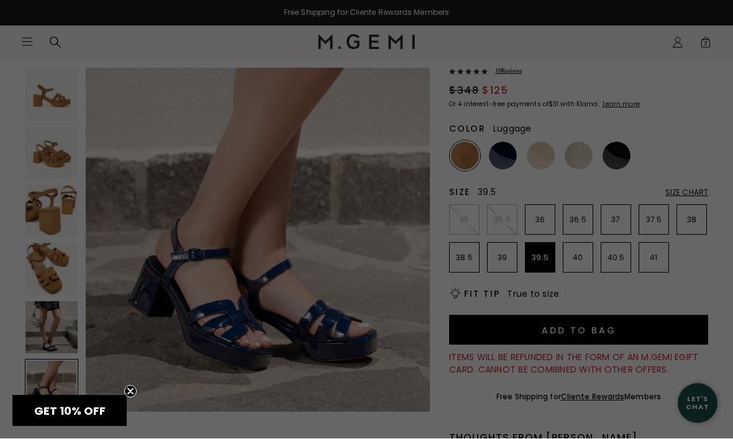
scroll to position [102, 0]
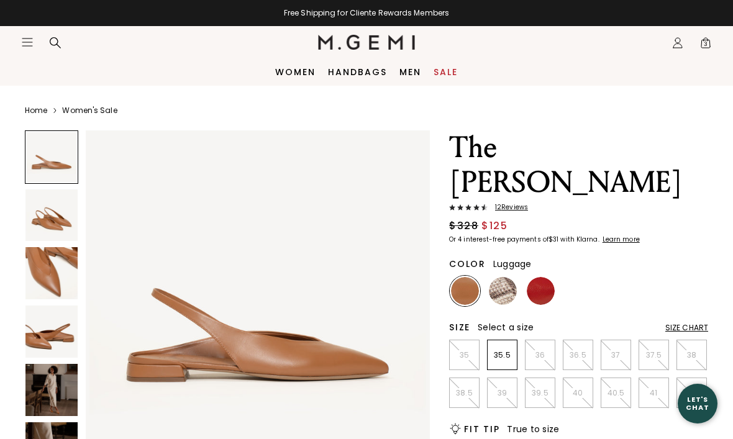
click at [48, 219] on img at bounding box center [51, 215] width 52 height 52
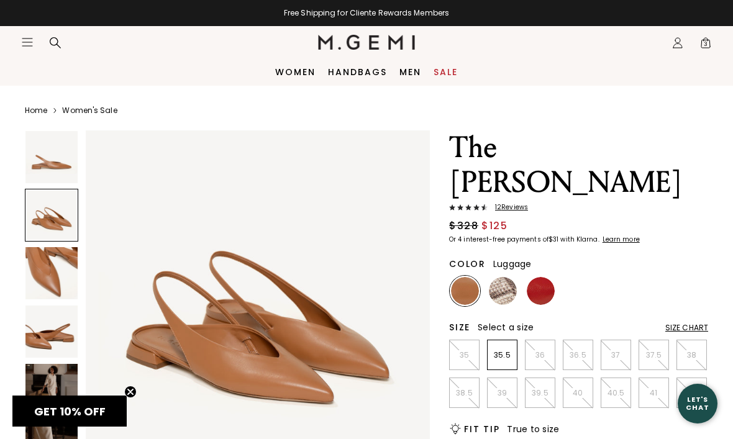
click at [51, 276] on img at bounding box center [51, 273] width 52 height 52
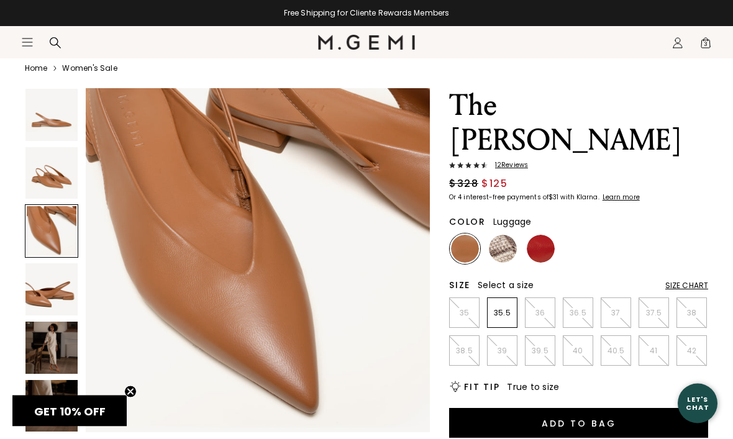
scroll to position [44, 0]
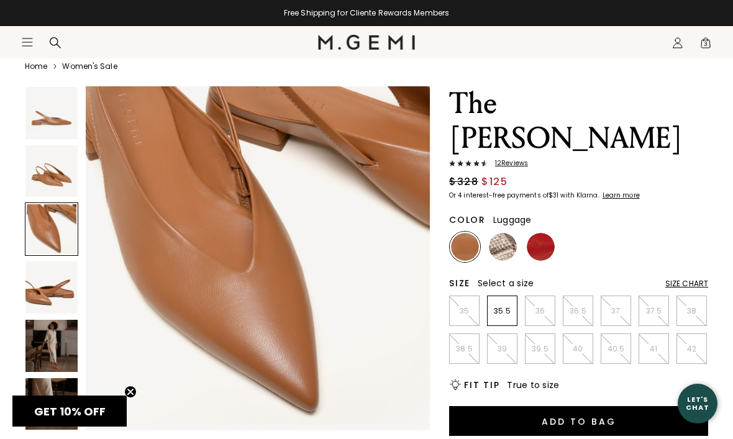
click at [49, 293] on img at bounding box center [51, 288] width 52 height 52
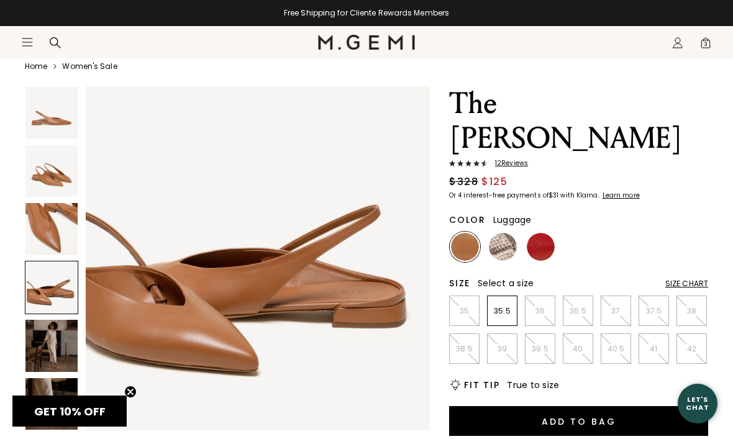
scroll to position [1070, 0]
click at [51, 350] on img at bounding box center [51, 346] width 52 height 52
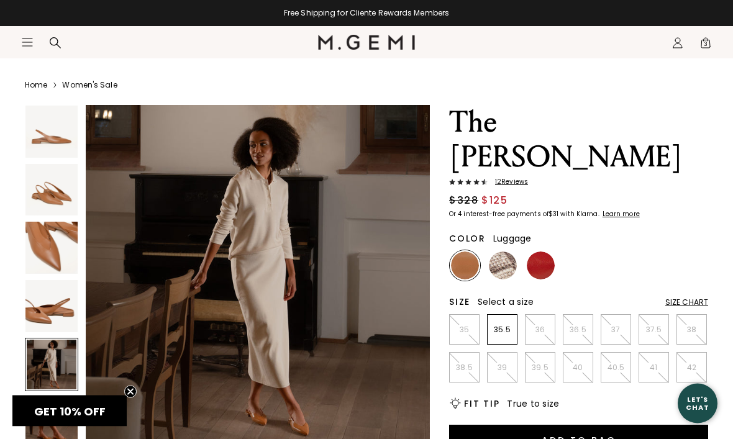
scroll to position [0, 0]
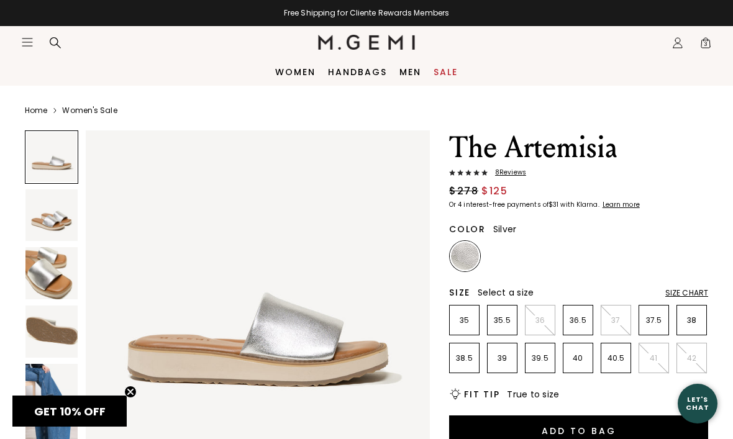
click at [48, 216] on img at bounding box center [51, 215] width 52 height 52
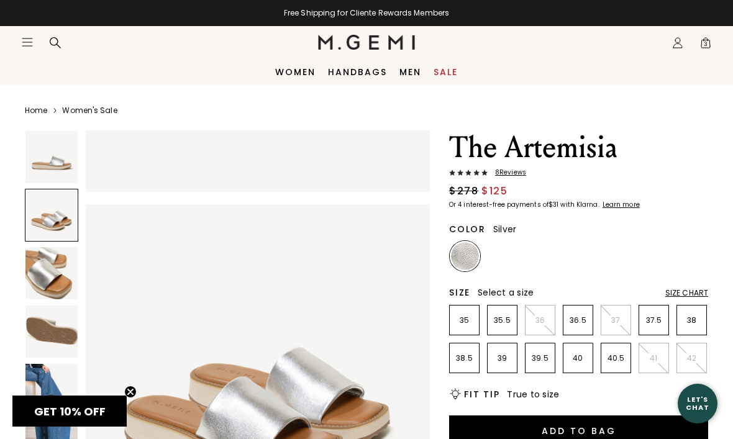
scroll to position [357, 0]
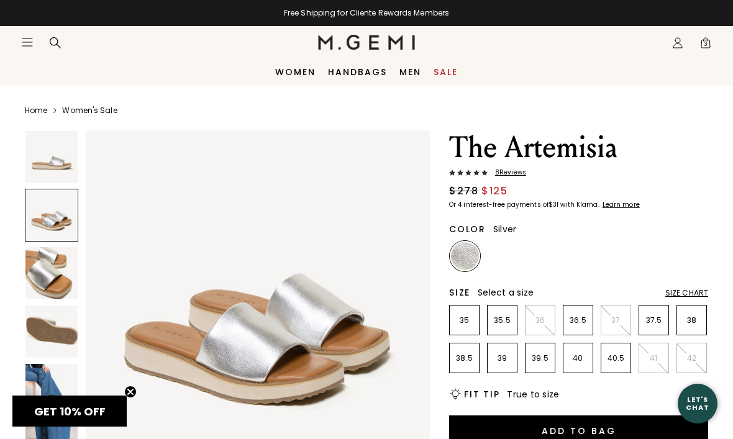
click at [45, 272] on img at bounding box center [51, 273] width 52 height 52
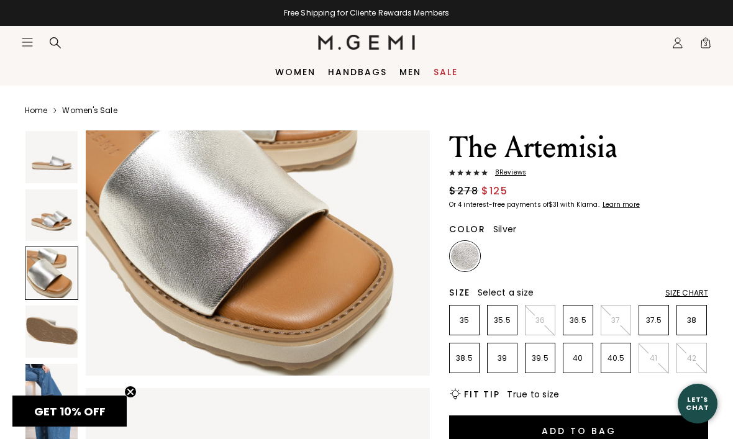
scroll to position [813, 0]
click at [43, 329] on img at bounding box center [51, 332] width 52 height 52
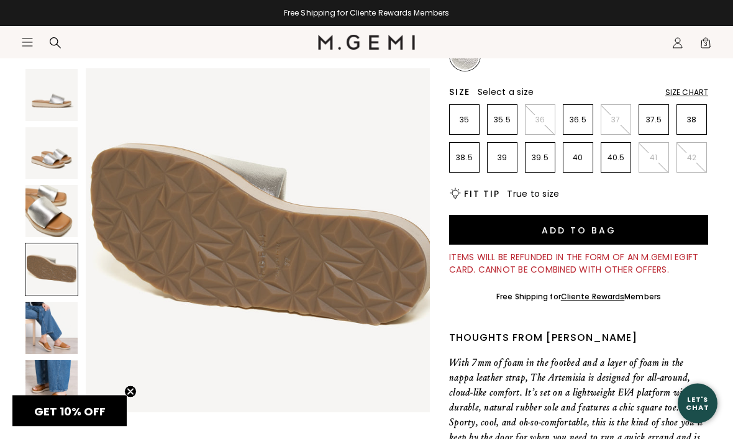
scroll to position [212, 0]
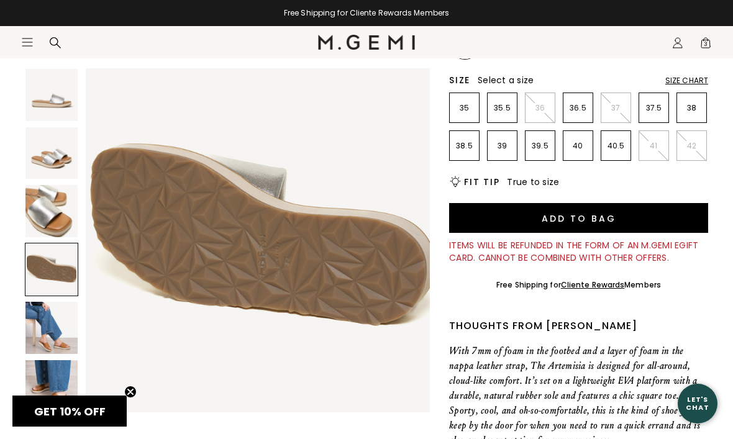
click at [55, 332] on img at bounding box center [51, 328] width 52 height 52
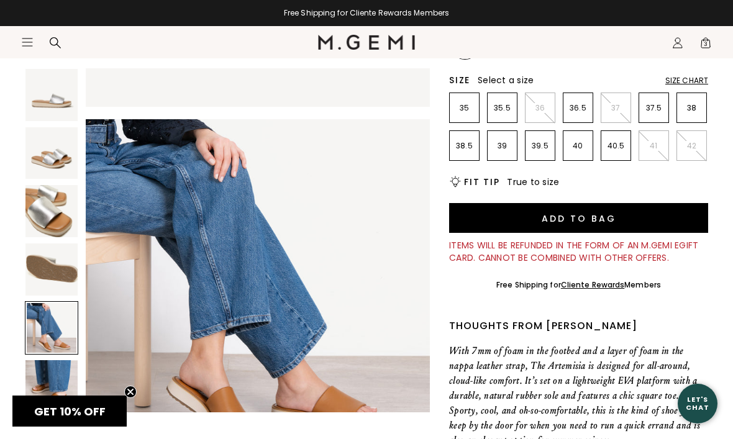
scroll to position [1427, 0]
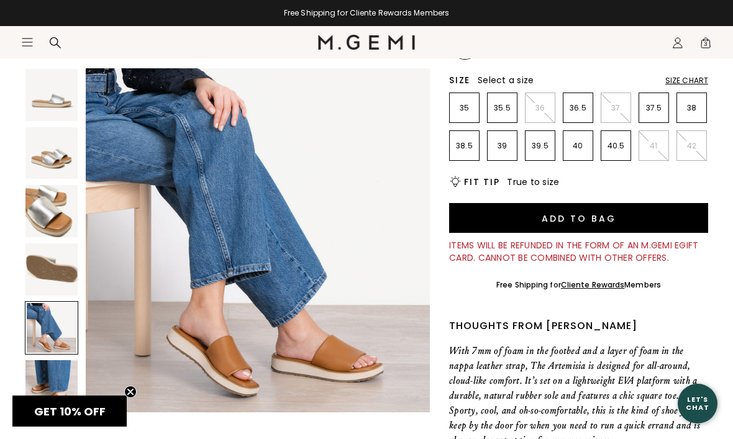
click at [48, 383] on img at bounding box center [51, 386] width 52 height 52
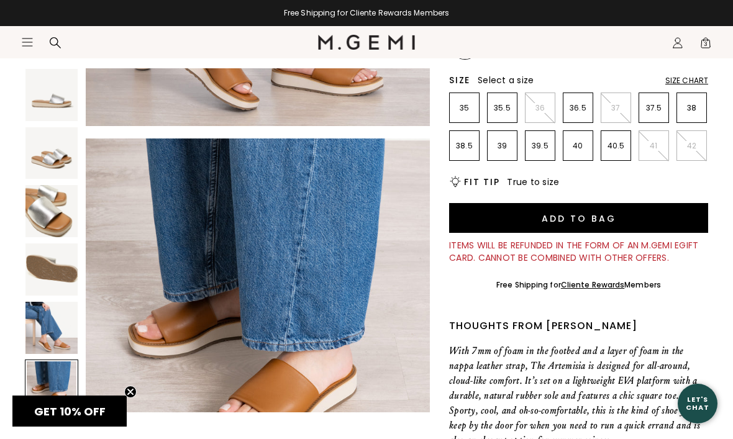
scroll to position [1783, 0]
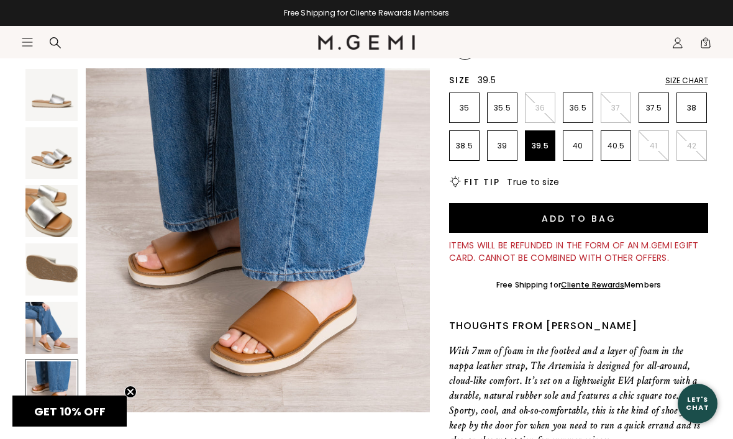
click at [538, 141] on p "39.5" at bounding box center [540, 146] width 29 height 10
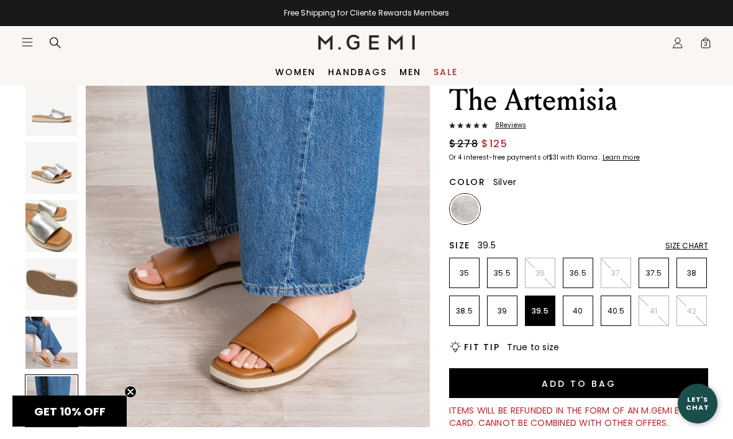
scroll to position [30, 0]
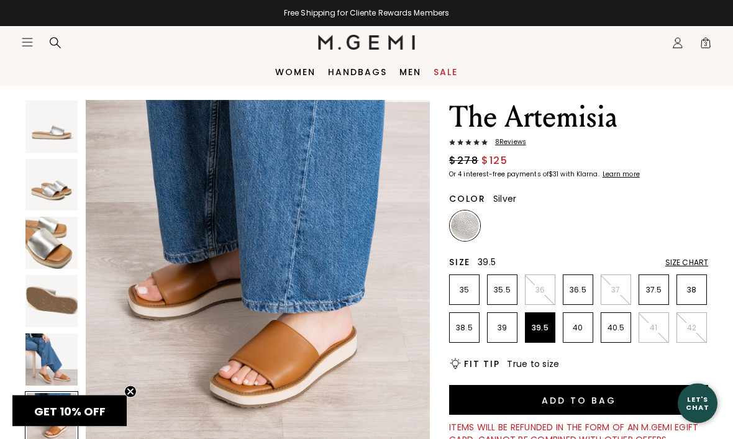
click at [459, 231] on img at bounding box center [465, 226] width 28 height 28
click at [50, 251] on img at bounding box center [51, 243] width 52 height 52
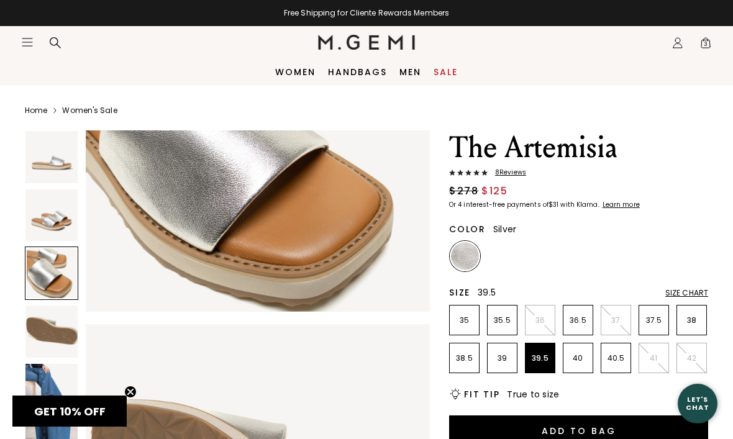
scroll to position [876, 0]
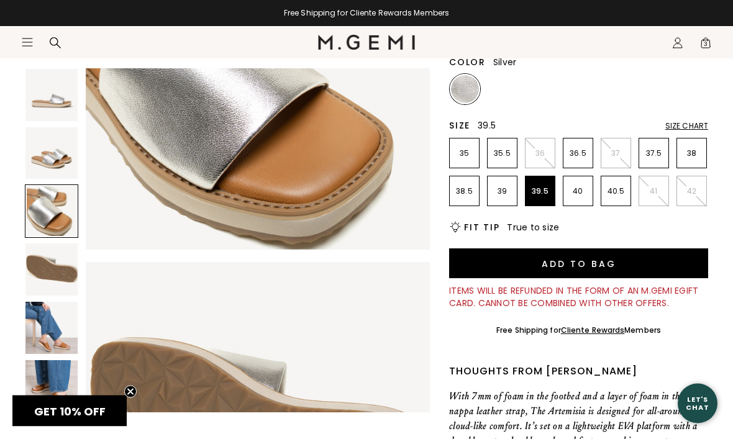
click at [582, 270] on button "Add to Bag" at bounding box center [578, 264] width 259 height 30
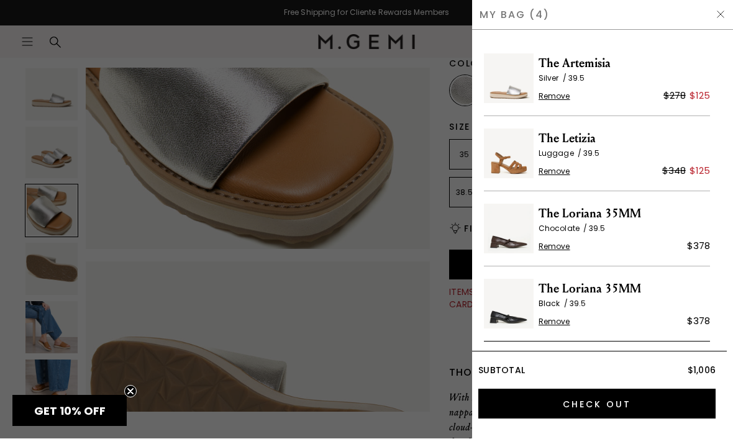
click at [146, 56] on div at bounding box center [366, 219] width 733 height 439
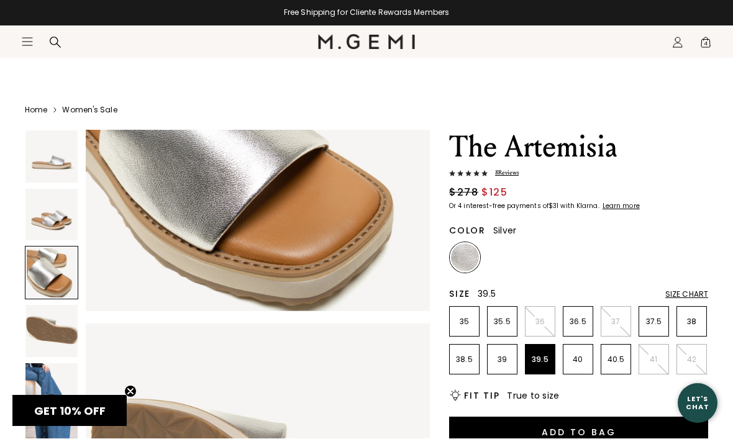
scroll to position [167, 0]
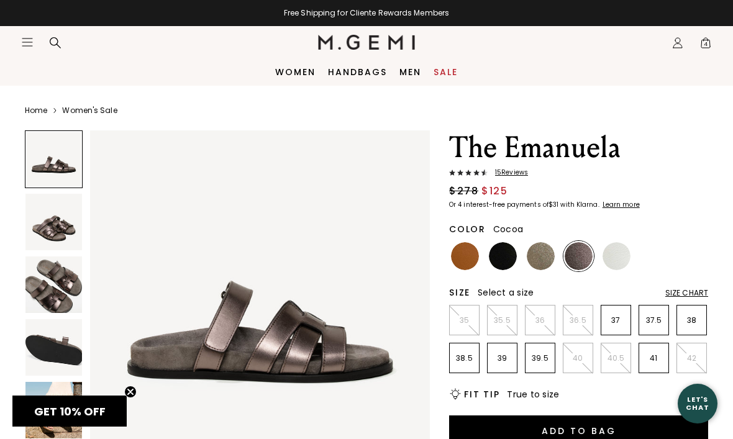
click at [48, 283] on img at bounding box center [53, 285] width 57 height 57
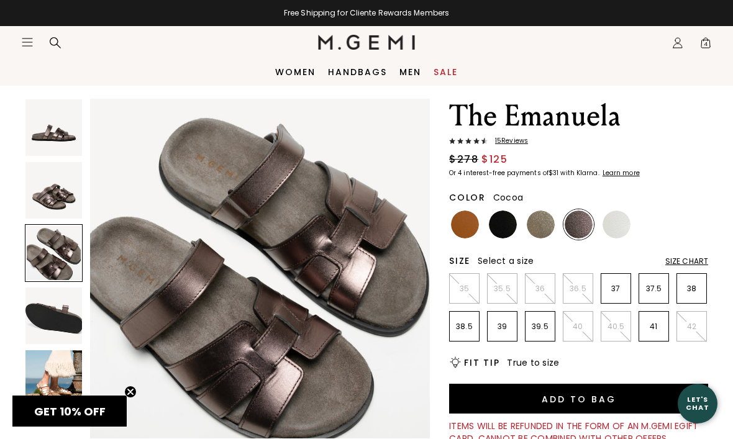
scroll to position [42, 0]
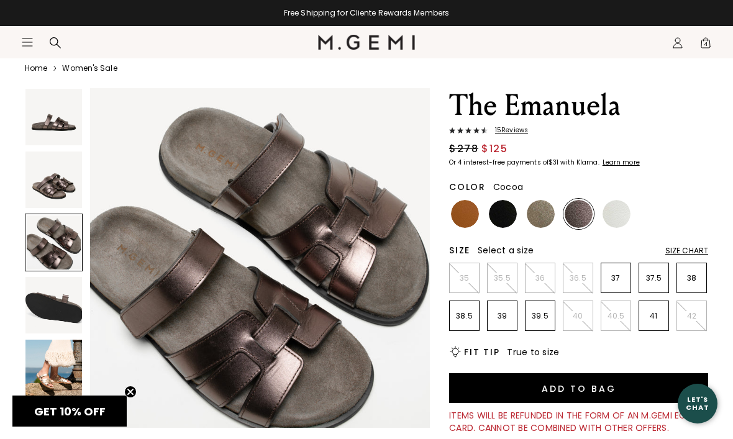
click at [52, 129] on img at bounding box center [53, 117] width 57 height 57
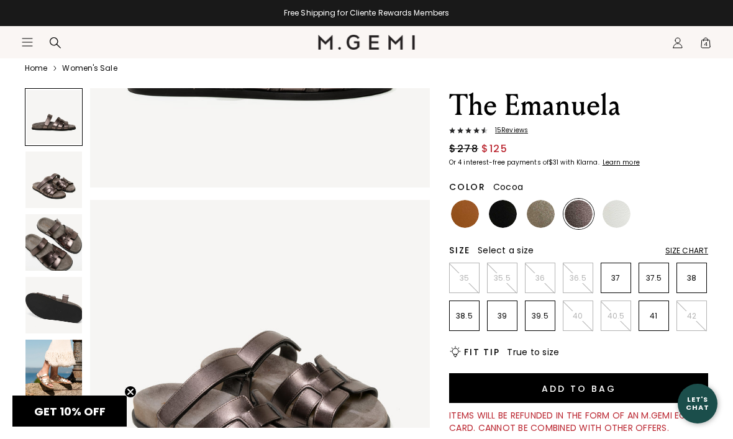
scroll to position [0, 0]
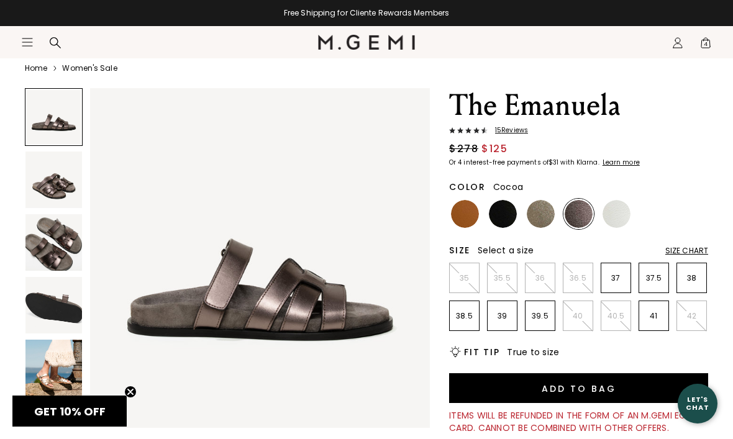
click at [53, 180] on img at bounding box center [53, 180] width 57 height 57
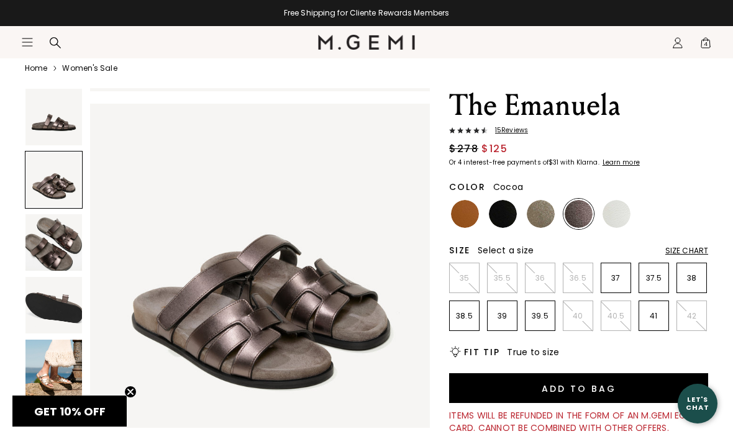
scroll to position [352, 0]
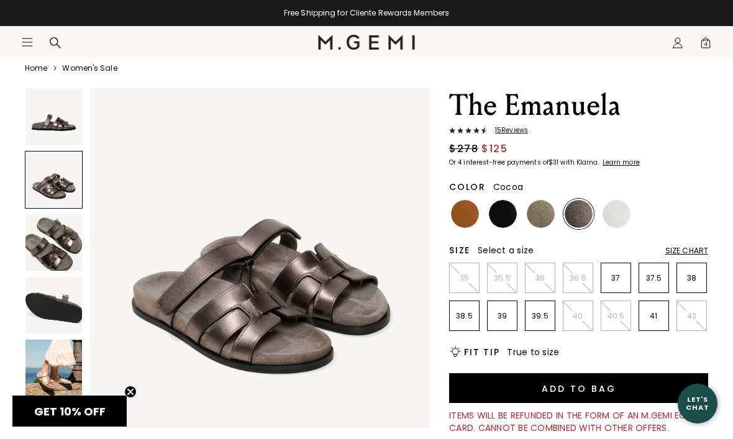
click at [58, 247] on img at bounding box center [53, 242] width 57 height 57
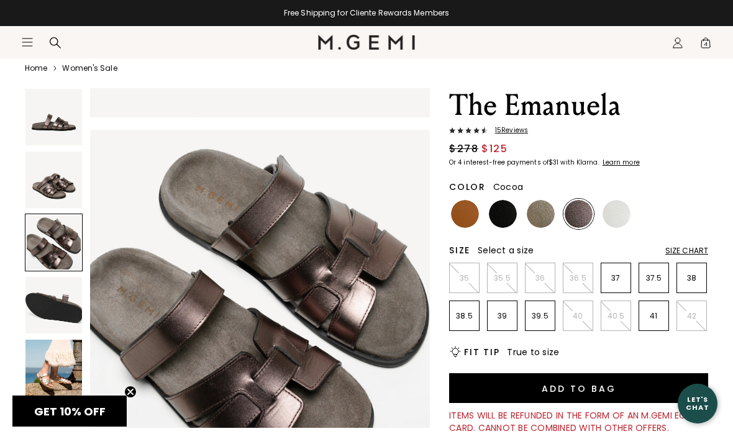
scroll to position [704, 0]
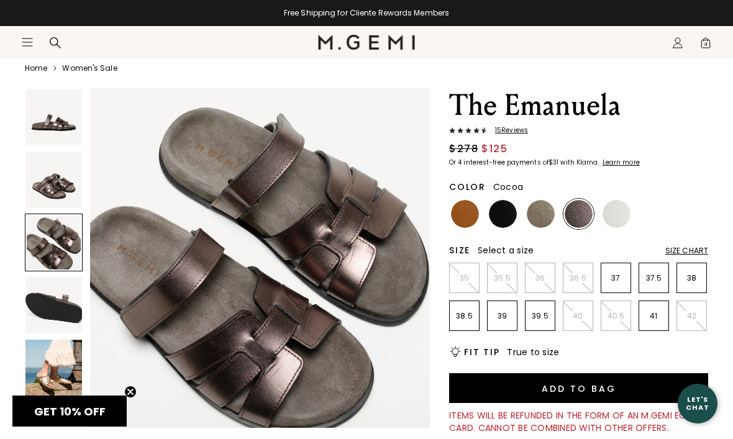
click at [60, 304] on img at bounding box center [53, 305] width 57 height 57
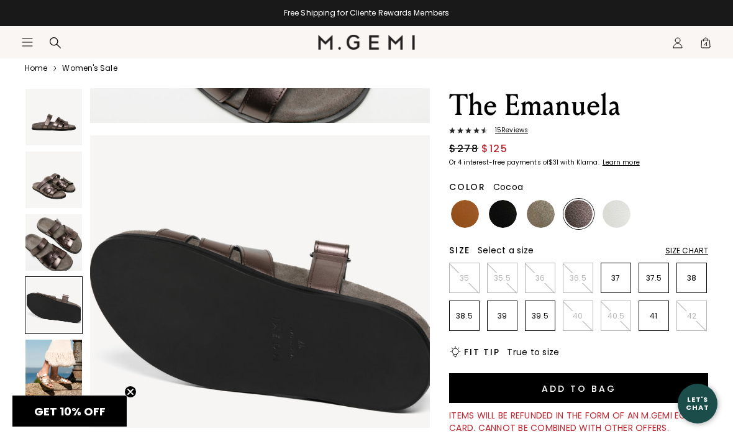
scroll to position [1057, 0]
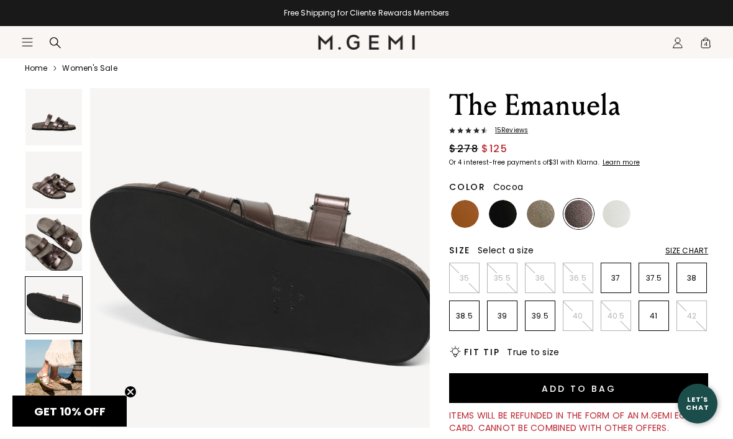
click at [52, 375] on img at bounding box center [53, 368] width 57 height 57
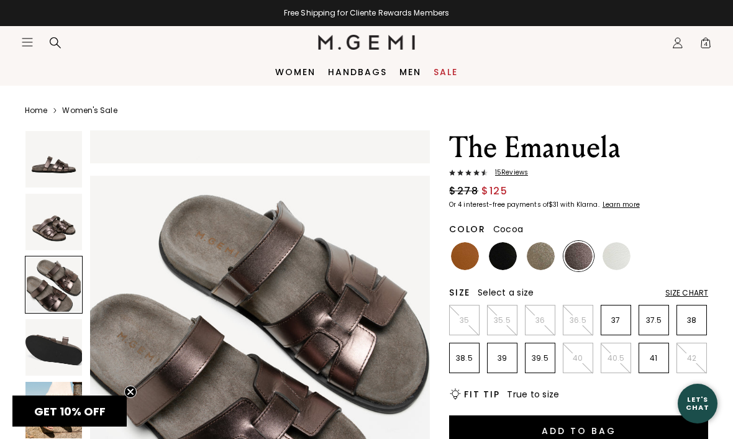
scroll to position [658, 0]
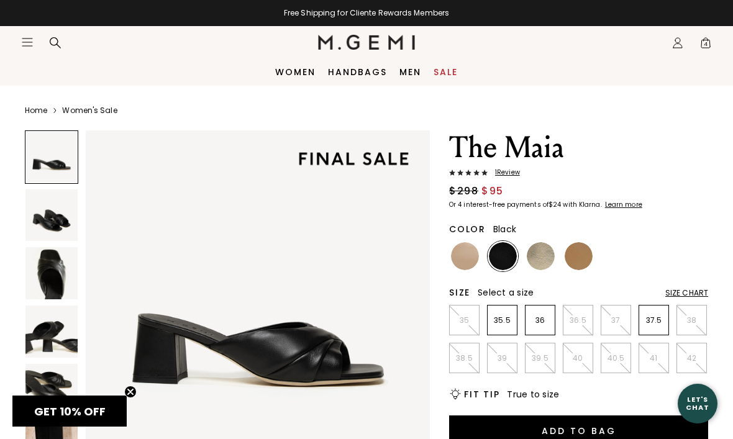
click at [47, 261] on img at bounding box center [51, 273] width 52 height 52
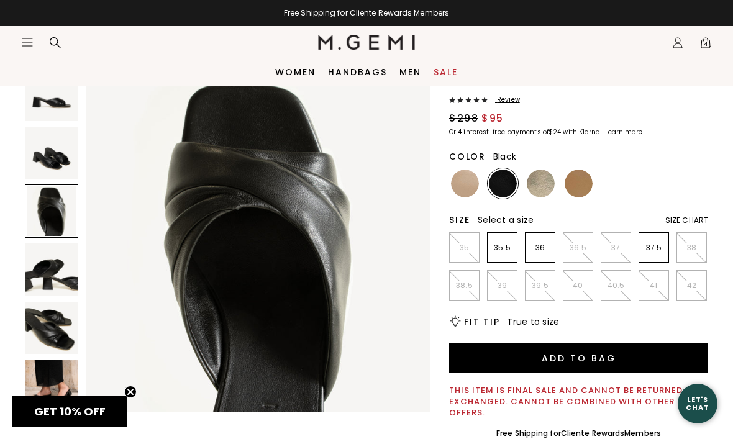
scroll to position [76, 0]
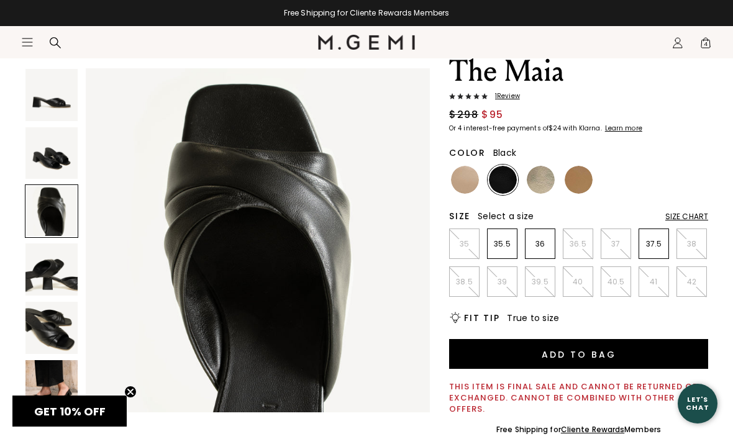
click at [51, 271] on img at bounding box center [51, 269] width 52 height 52
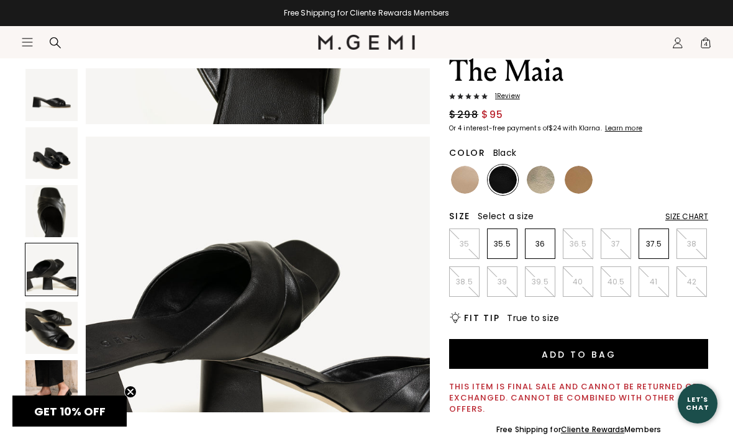
scroll to position [1070, 0]
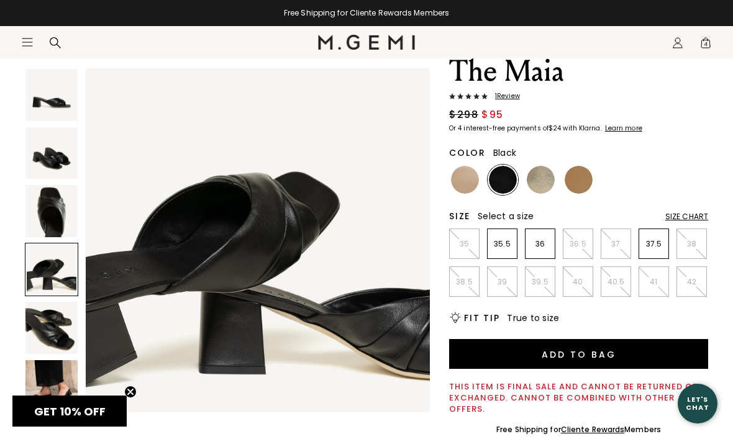
click at [55, 384] on img at bounding box center [51, 386] width 52 height 52
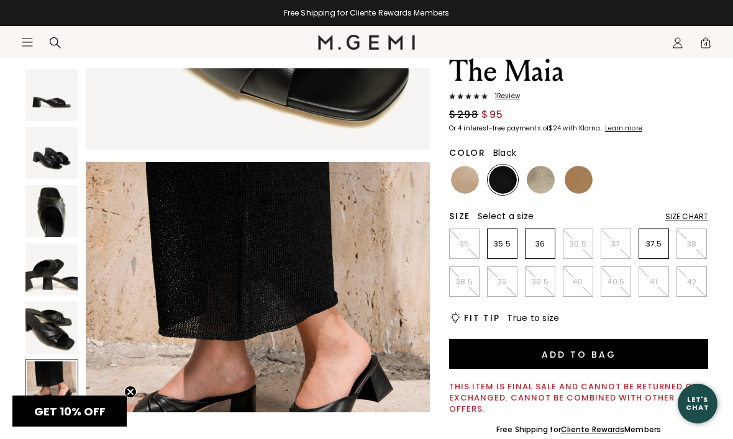
scroll to position [1783, 0]
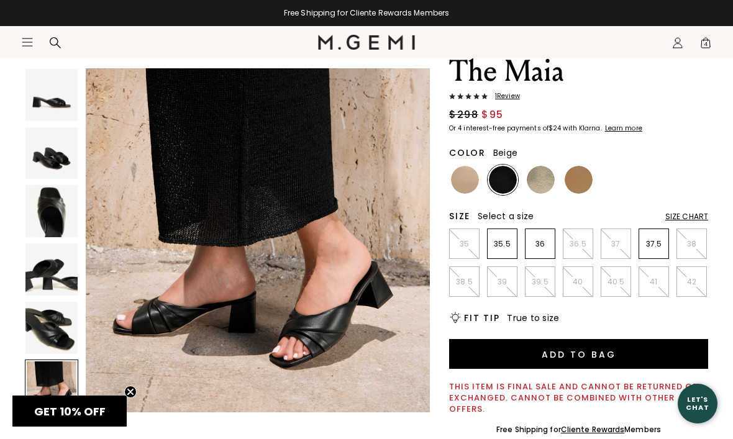
click at [465, 181] on img at bounding box center [465, 180] width 28 height 28
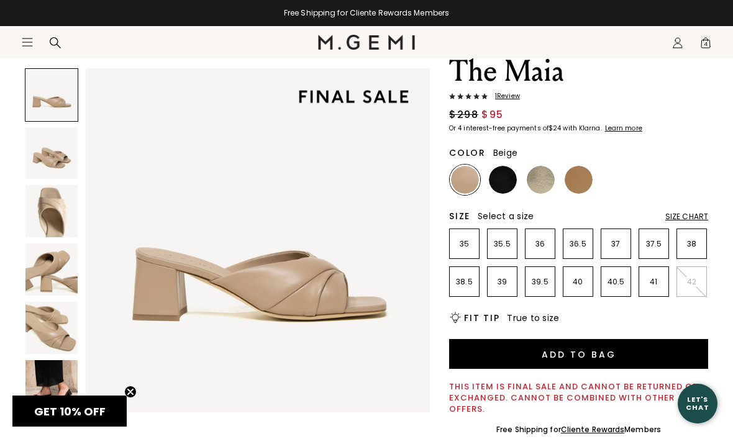
click at [57, 146] on img at bounding box center [51, 153] width 52 height 52
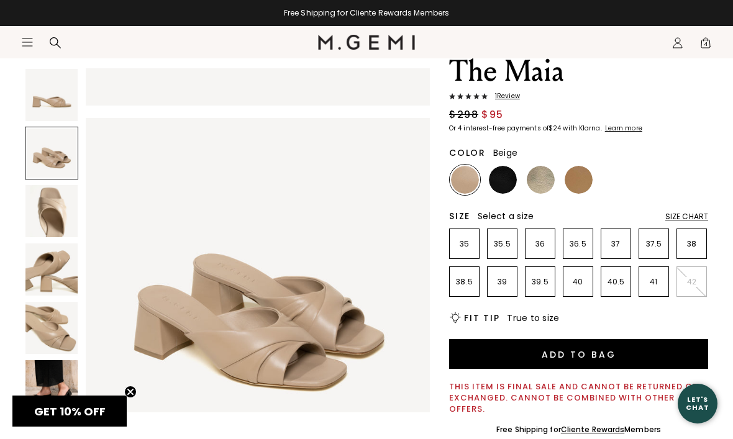
scroll to position [357, 0]
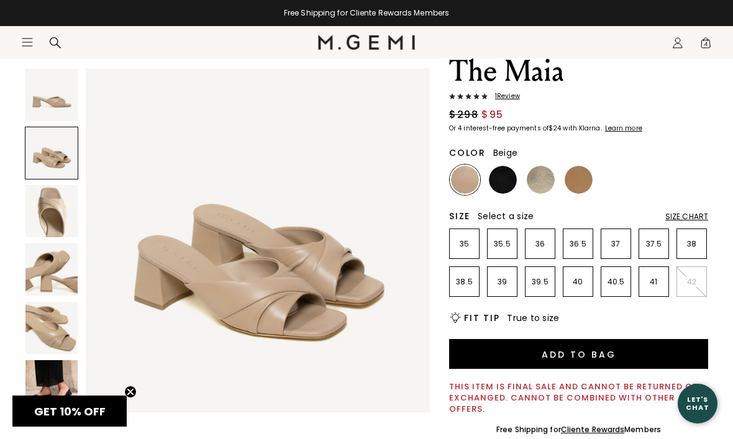
click at [52, 205] on img at bounding box center [51, 211] width 52 height 52
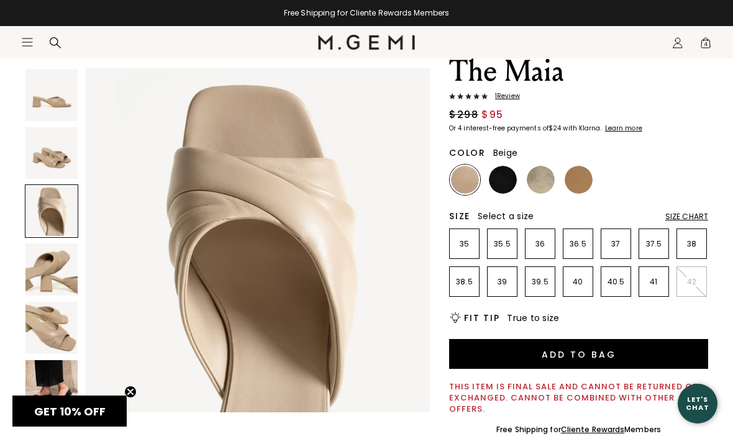
scroll to position [714, 0]
click at [542, 179] on img at bounding box center [541, 180] width 28 height 28
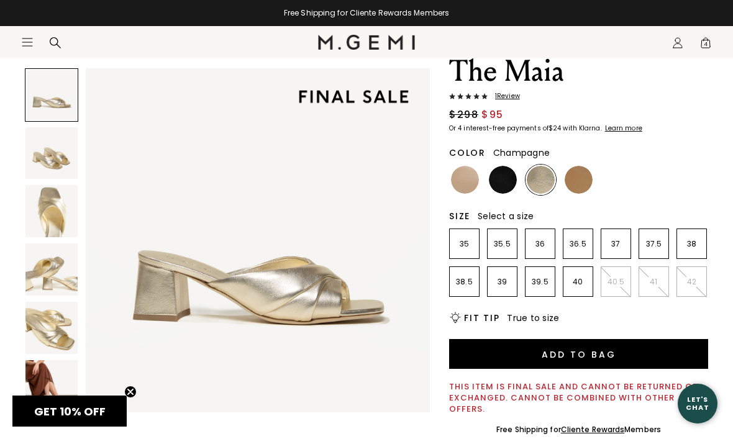
click at [45, 217] on img at bounding box center [51, 211] width 52 height 52
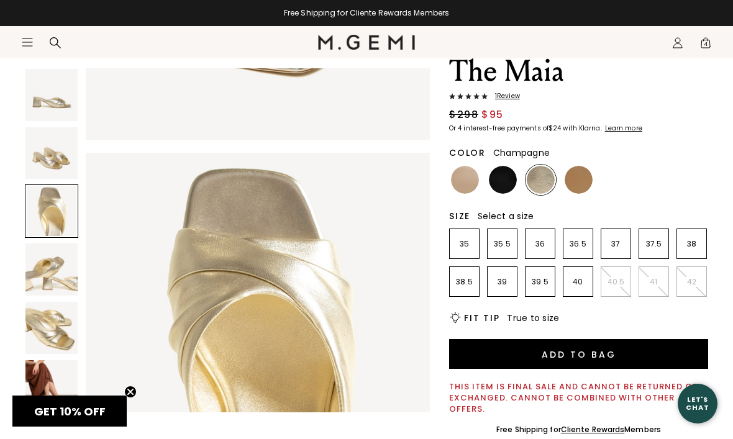
scroll to position [714, 0]
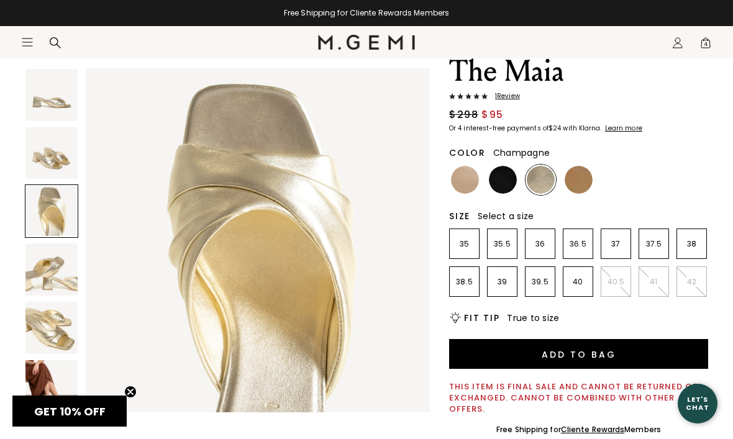
click at [54, 321] on img at bounding box center [51, 328] width 52 height 52
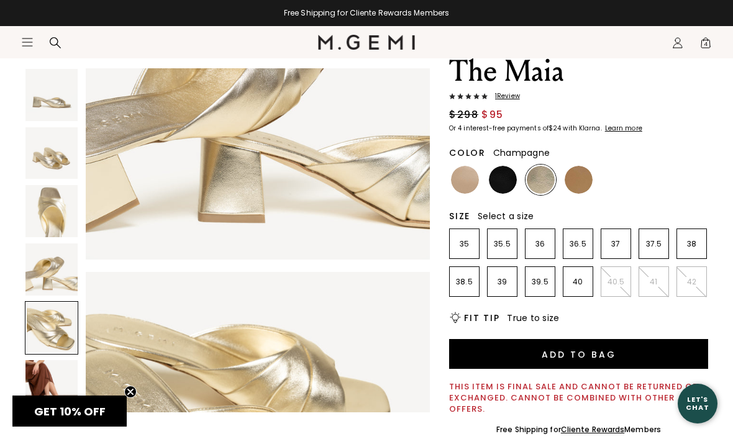
scroll to position [1427, 0]
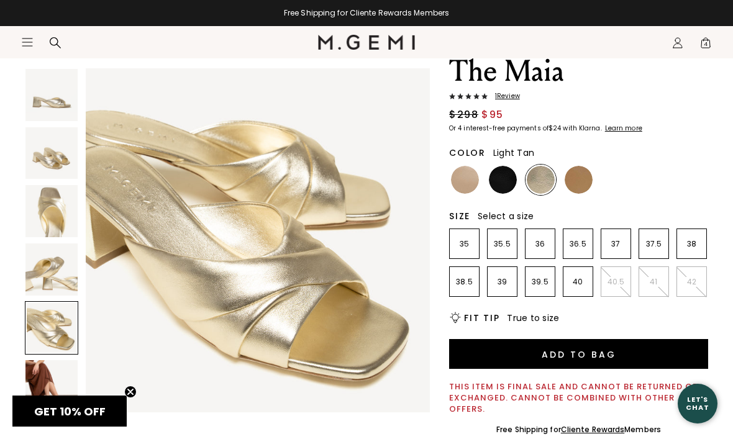
click at [580, 176] on img at bounding box center [579, 180] width 28 height 28
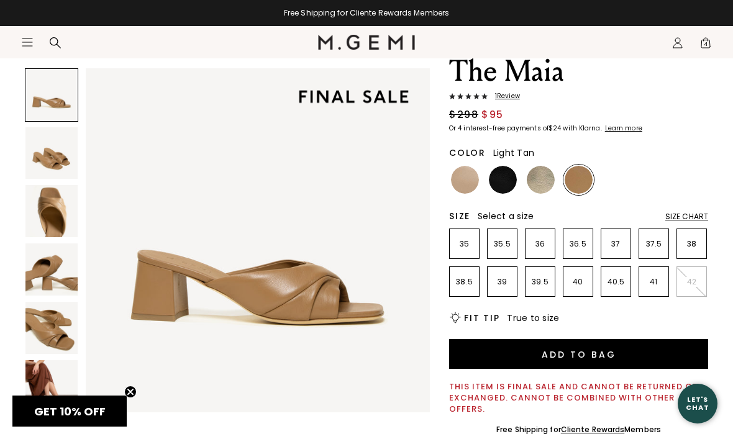
click at [51, 220] on img at bounding box center [51, 211] width 52 height 52
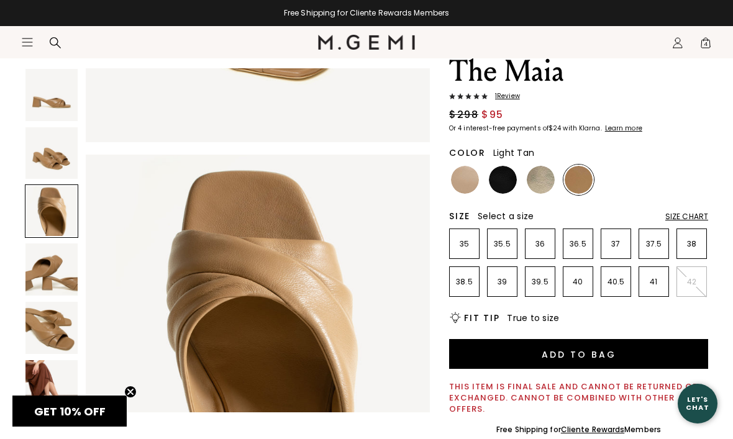
scroll to position [714, 0]
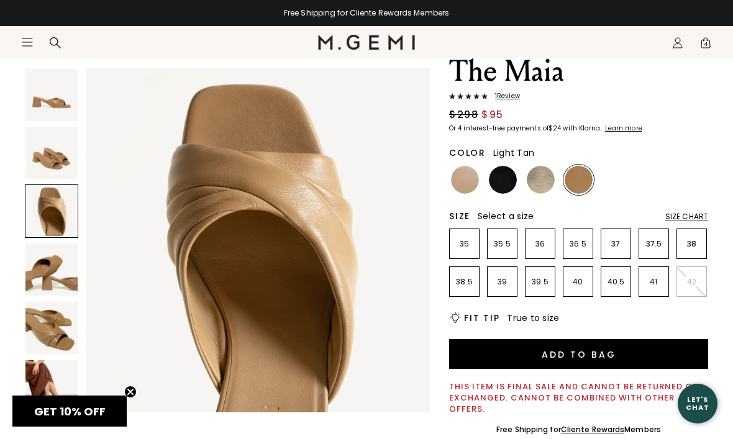
click at [54, 273] on img at bounding box center [51, 269] width 52 height 52
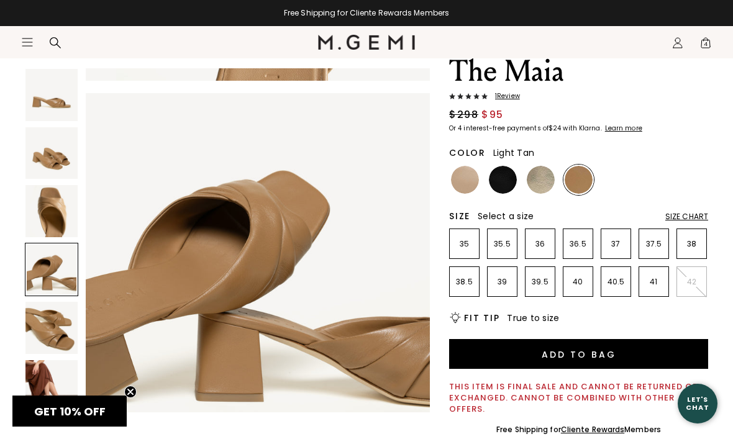
scroll to position [1070, 0]
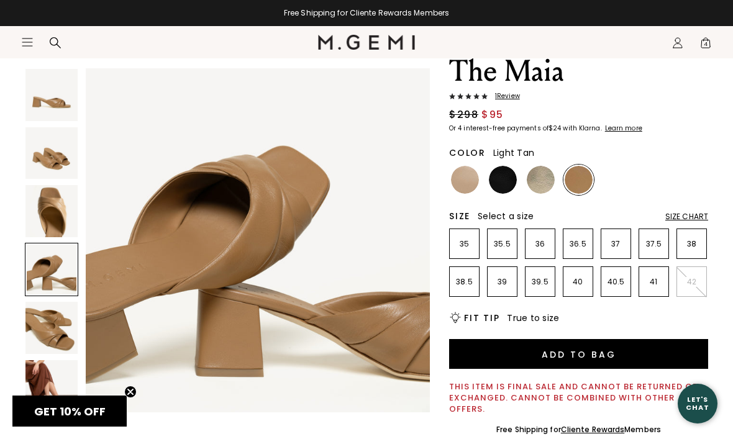
click at [58, 324] on img at bounding box center [51, 328] width 52 height 52
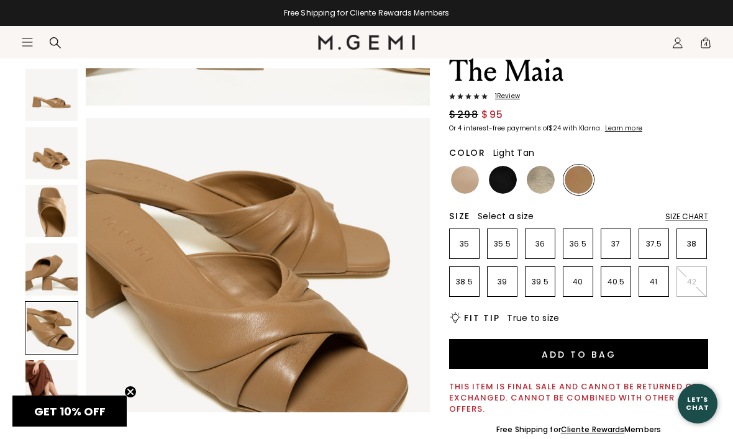
scroll to position [1427, 0]
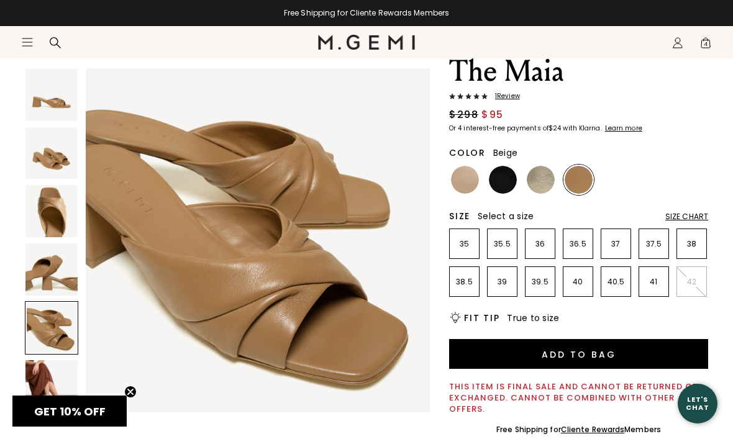
click at [468, 173] on img at bounding box center [465, 180] width 28 height 28
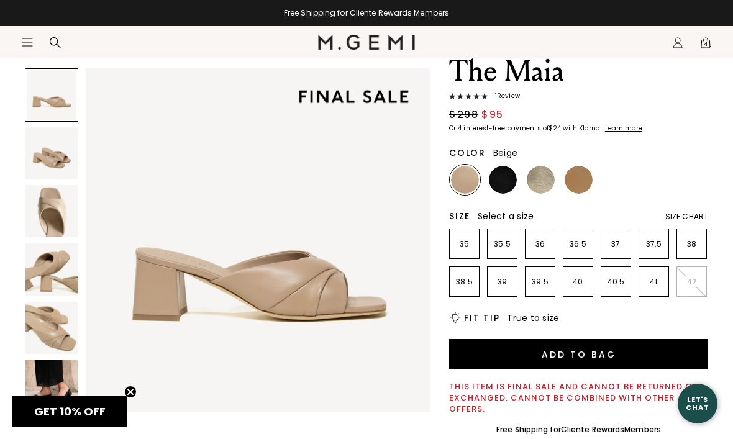
click at [502, 184] on img at bounding box center [503, 180] width 28 height 28
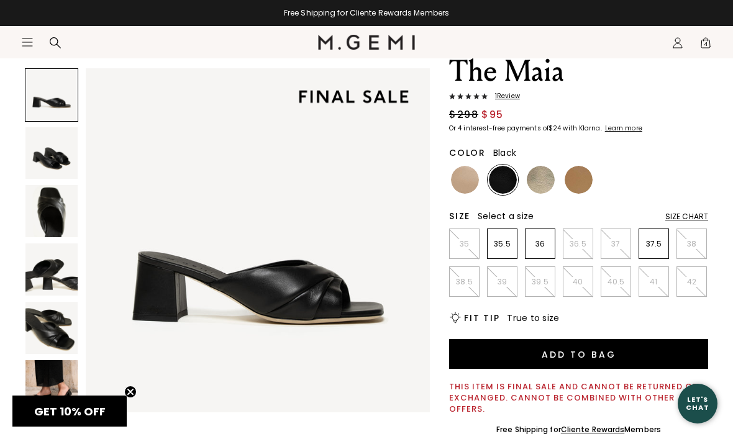
click at [54, 230] on img at bounding box center [51, 211] width 52 height 52
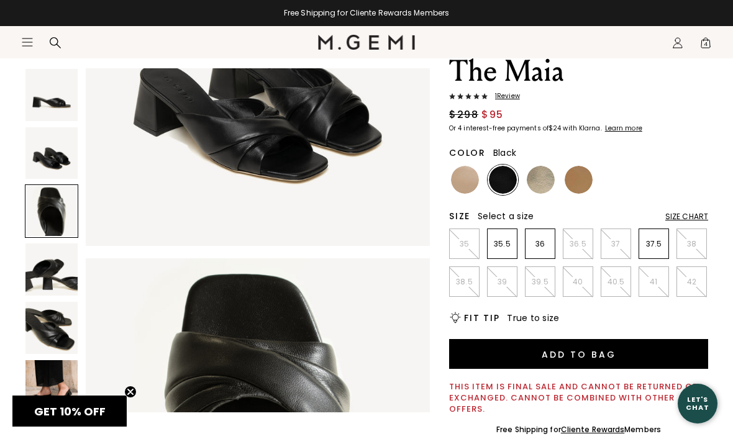
scroll to position [714, 0]
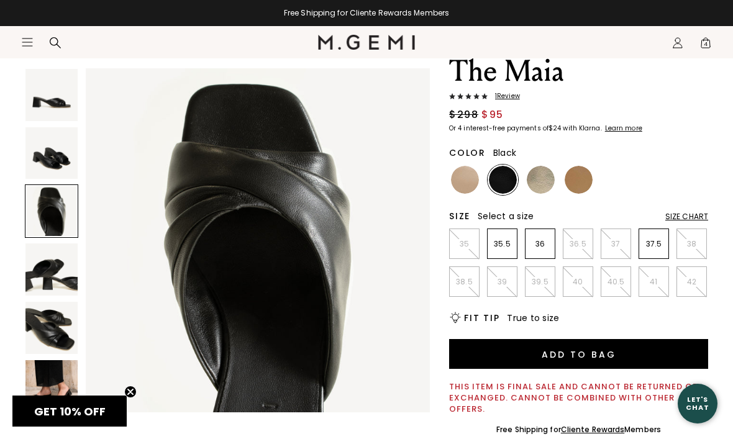
click at [61, 272] on img at bounding box center [51, 269] width 52 height 52
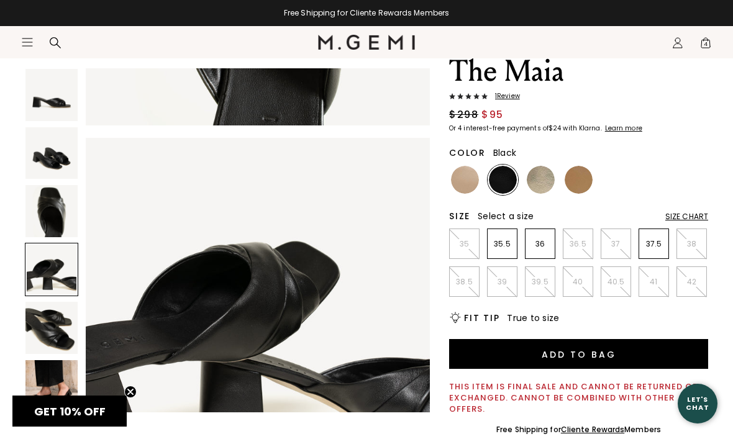
scroll to position [1070, 0]
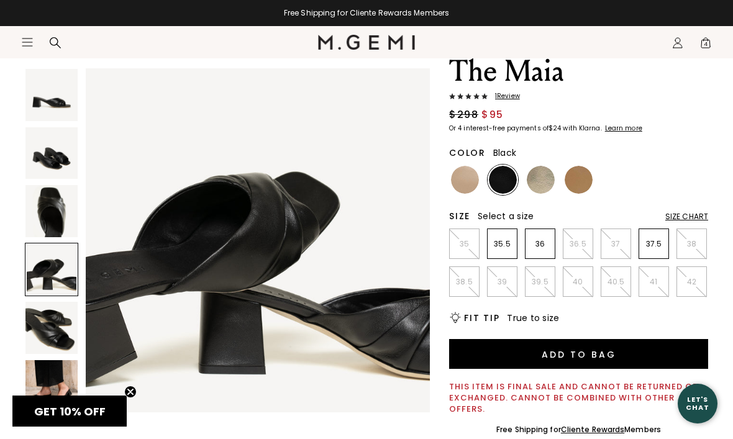
click at [57, 334] on img at bounding box center [51, 328] width 52 height 52
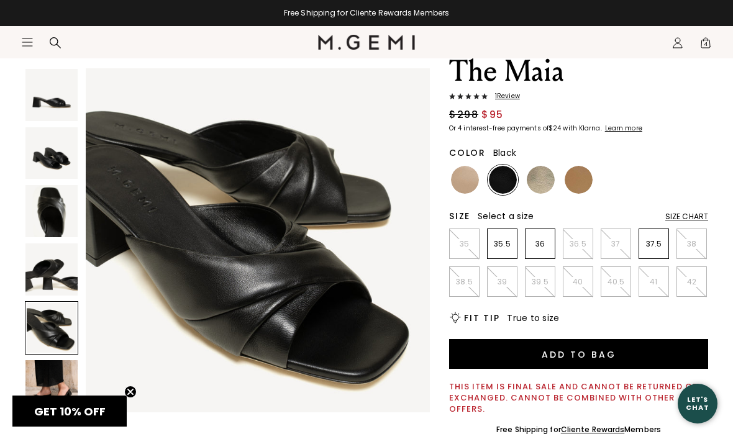
click at [59, 388] on img at bounding box center [51, 386] width 52 height 52
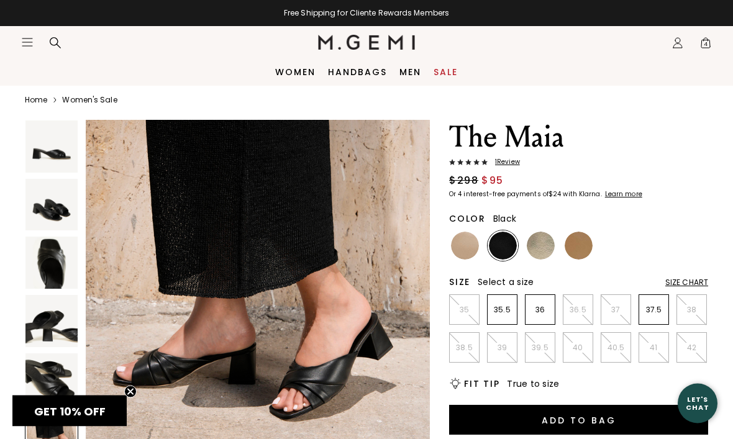
scroll to position [0, 0]
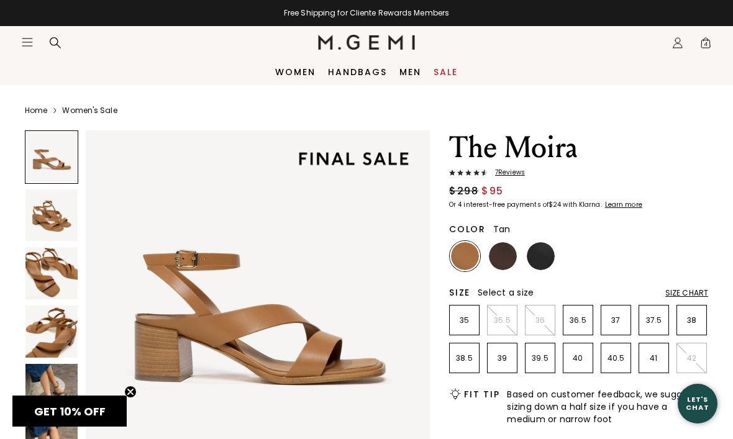
click at [47, 217] on img at bounding box center [51, 215] width 52 height 52
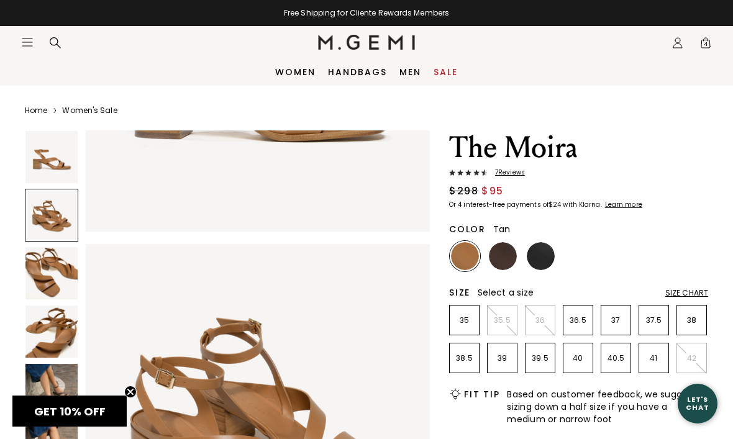
scroll to position [357, 0]
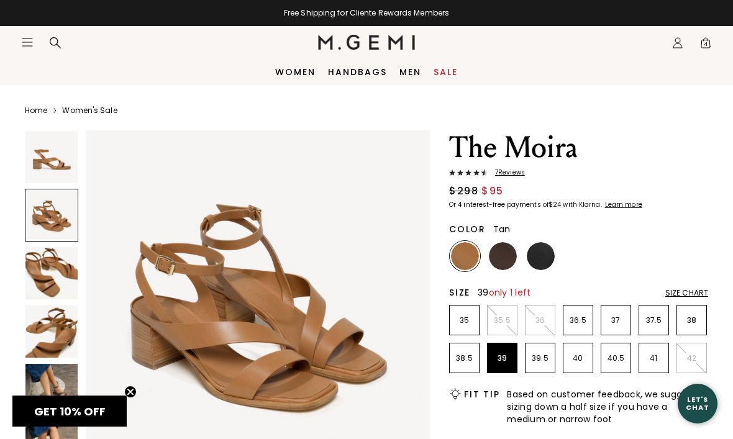
click at [506, 358] on p "39" at bounding box center [502, 358] width 29 height 10
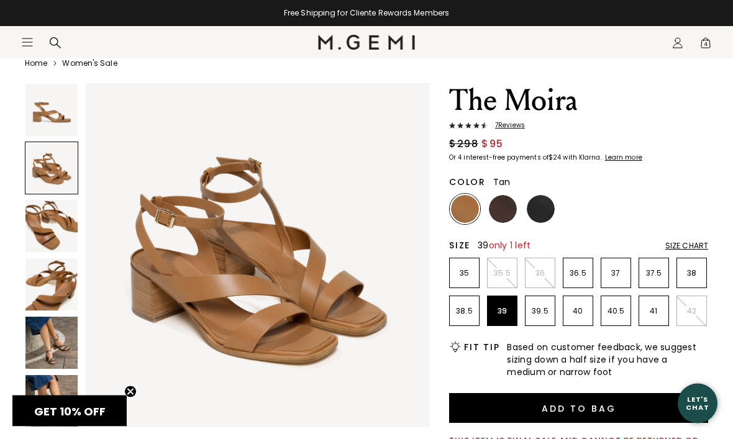
scroll to position [47, 0]
click at [53, 234] on img at bounding box center [51, 226] width 52 height 52
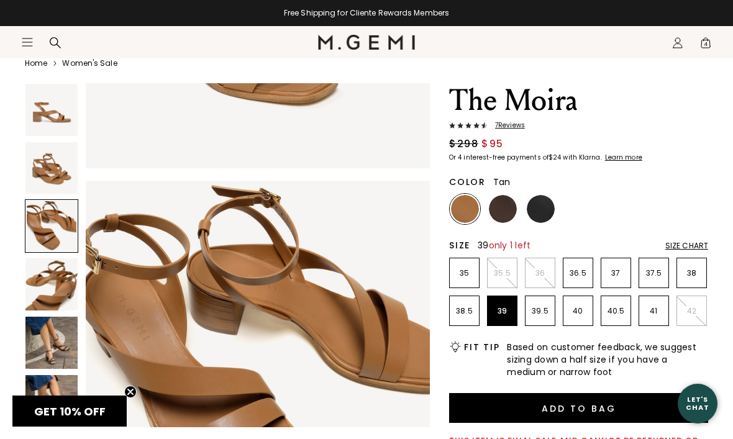
scroll to position [714, 0]
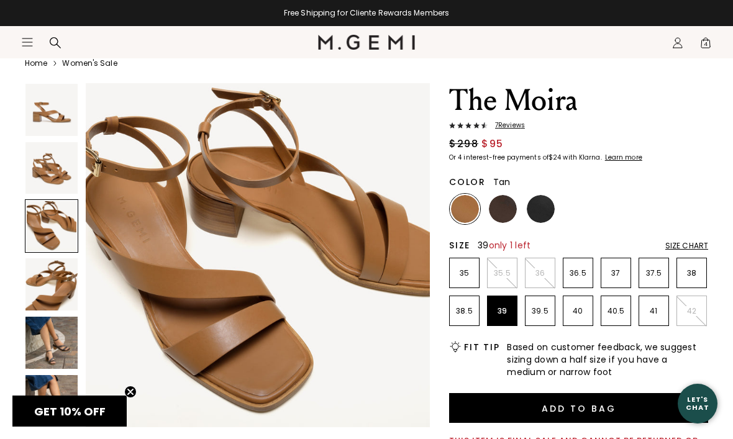
click at [53, 289] on img at bounding box center [51, 284] width 52 height 52
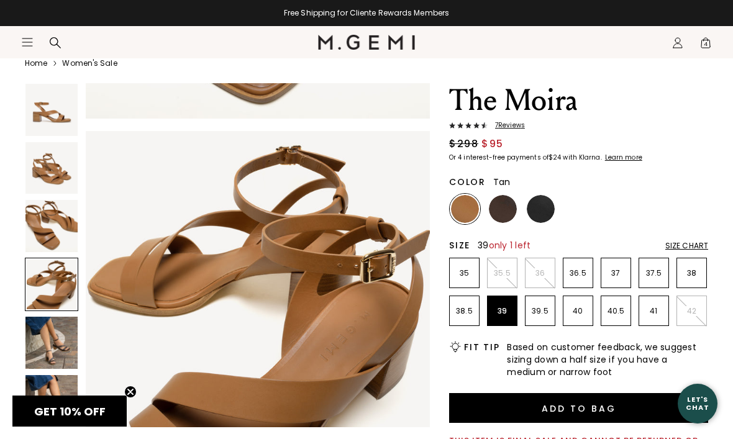
scroll to position [1070, 0]
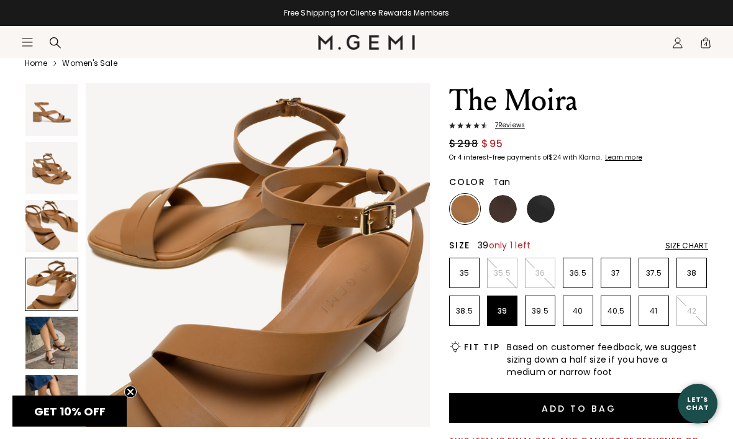
click at [562, 412] on button "Add to Bag" at bounding box center [578, 408] width 259 height 30
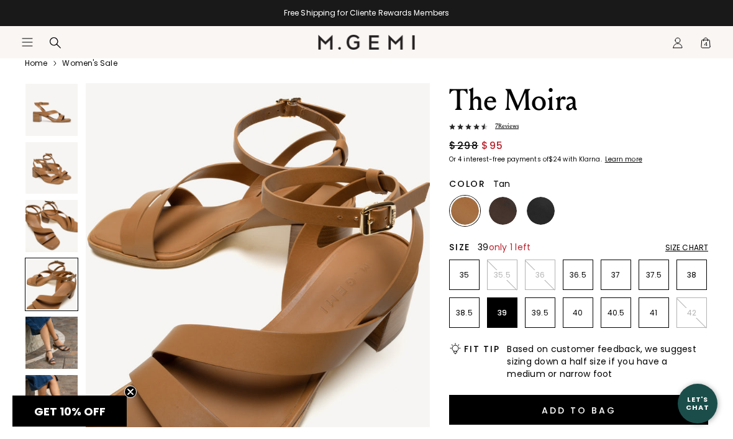
scroll to position [0, 0]
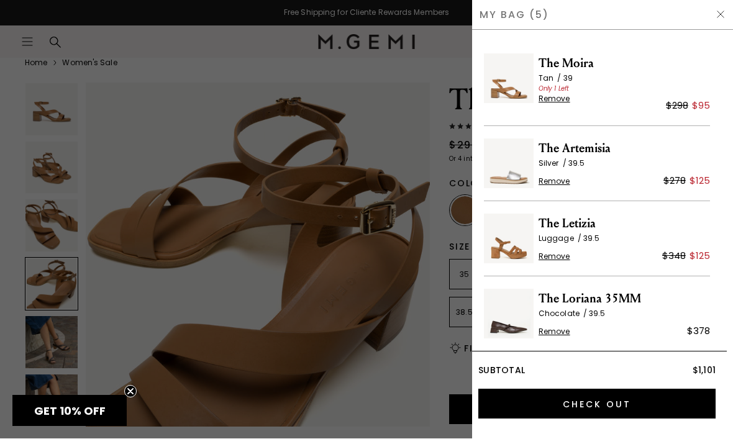
click at [716, 5] on div "My Bag (5)" at bounding box center [602, 15] width 261 height 30
click at [372, 123] on div at bounding box center [366, 219] width 733 height 439
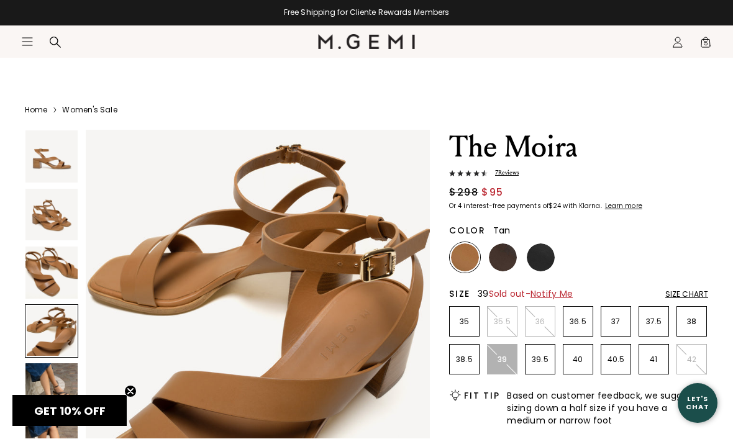
scroll to position [47, 0]
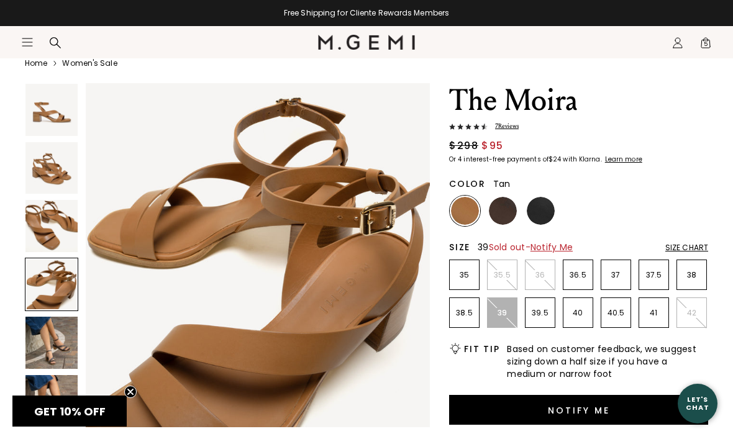
click at [491, 208] on img at bounding box center [503, 211] width 28 height 28
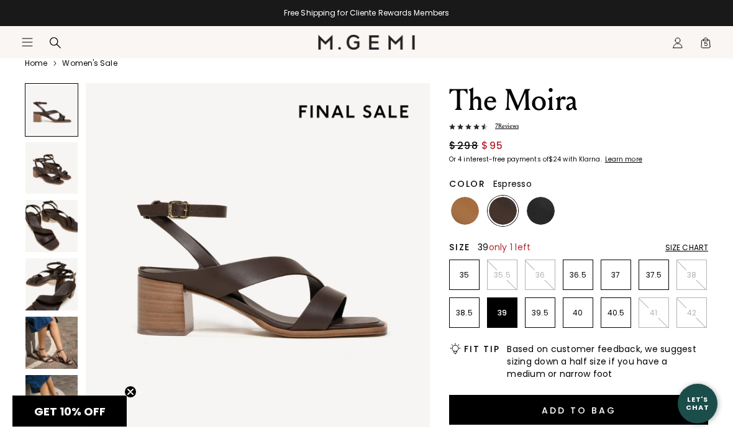
click at [50, 215] on img at bounding box center [51, 226] width 52 height 52
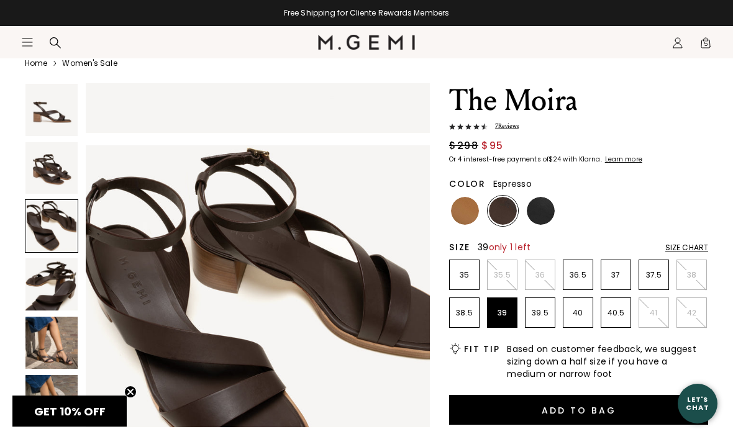
scroll to position [714, 0]
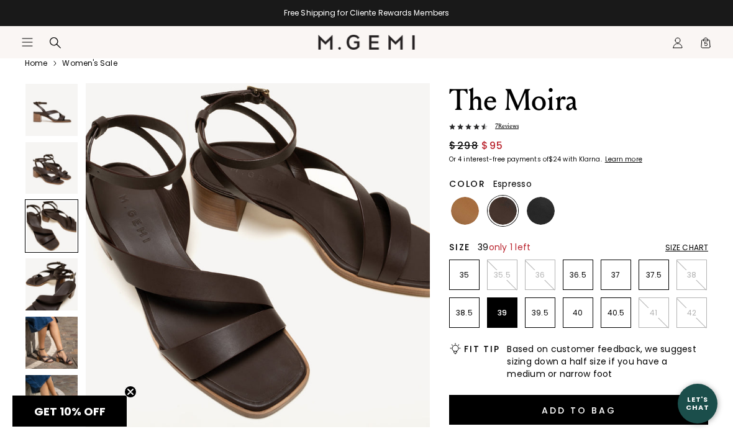
click at [49, 345] on img at bounding box center [51, 343] width 52 height 52
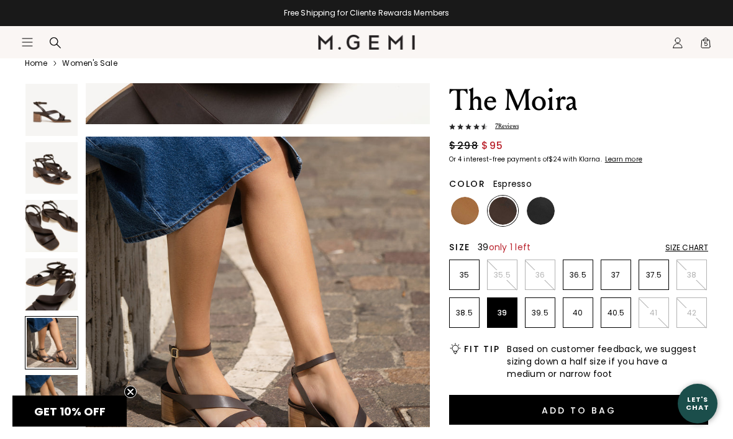
scroll to position [1427, 0]
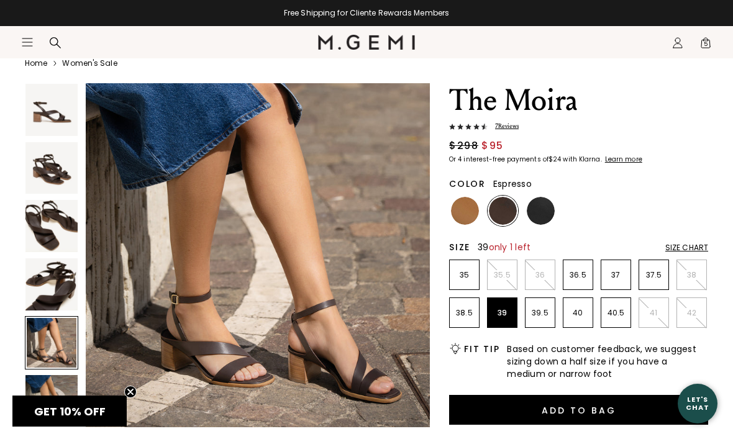
click at [545, 208] on img at bounding box center [541, 211] width 28 height 28
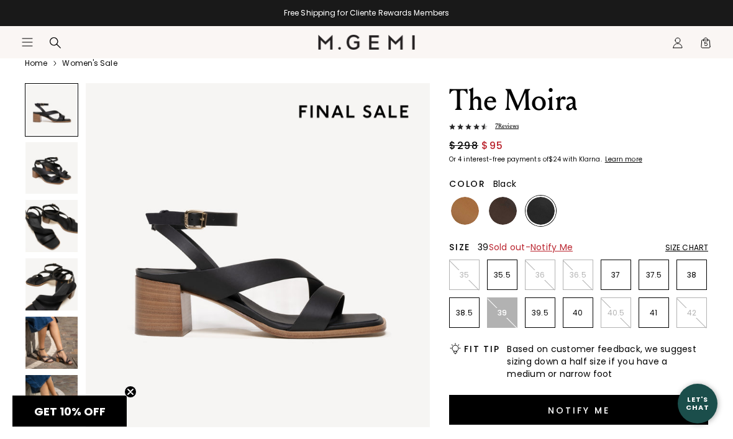
click at [57, 227] on img at bounding box center [51, 226] width 52 height 52
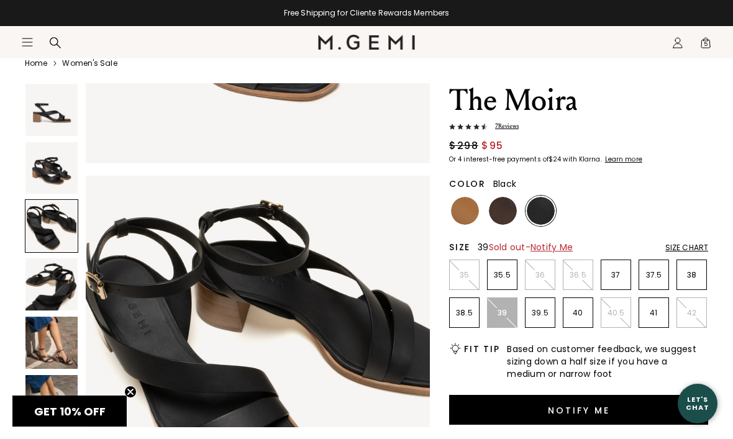
scroll to position [714, 0]
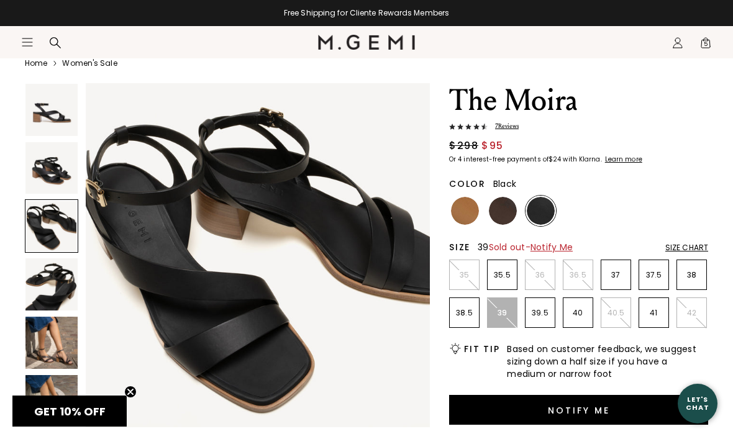
click at [47, 282] on img at bounding box center [51, 284] width 52 height 52
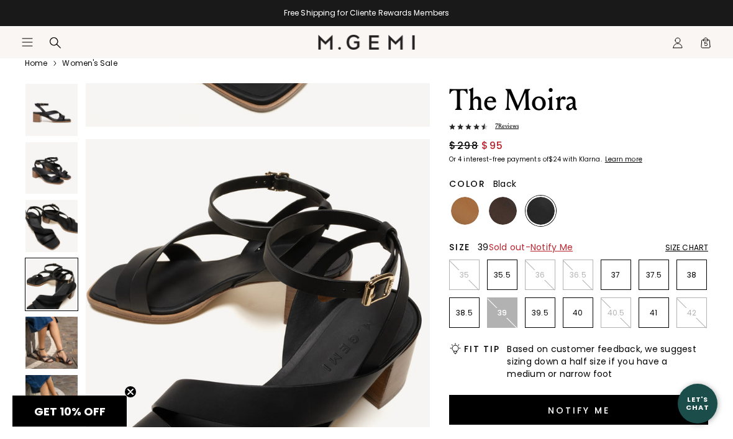
scroll to position [1070, 0]
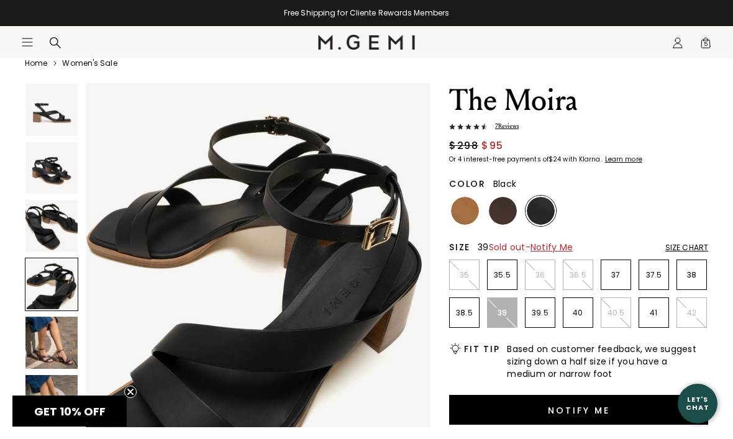
click at [52, 118] on img at bounding box center [51, 110] width 52 height 52
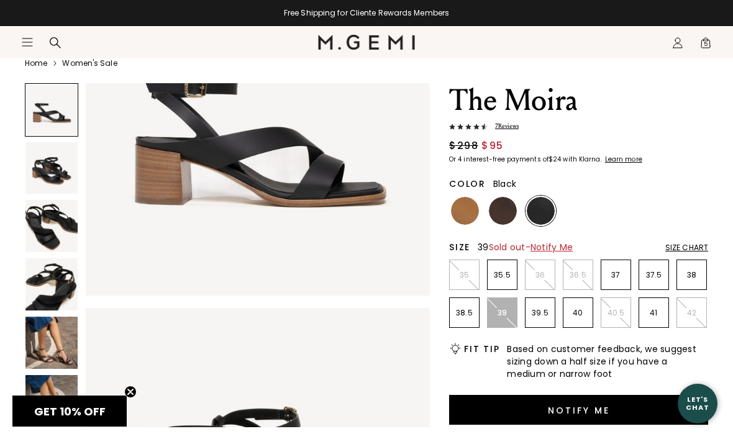
scroll to position [0, 0]
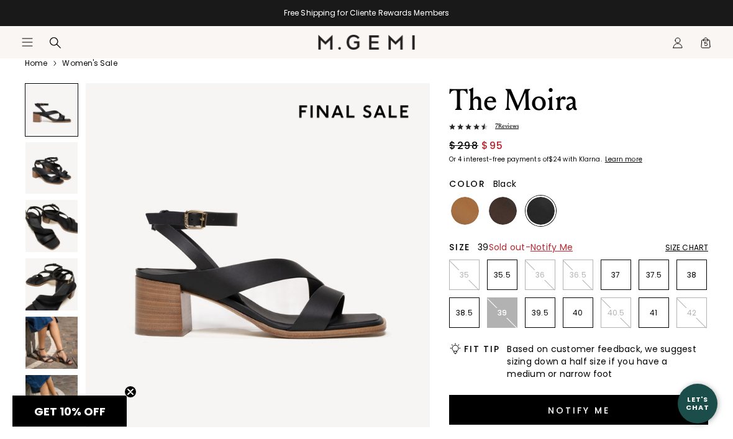
click at [462, 215] on img at bounding box center [465, 211] width 28 height 28
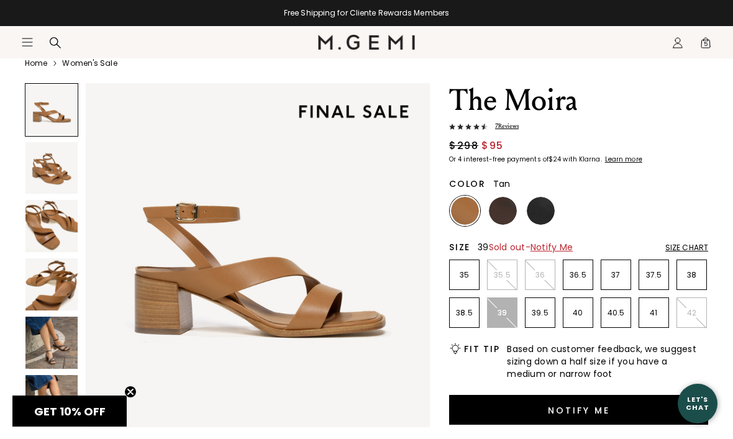
click at [366, 386] on img at bounding box center [258, 255] width 344 height 344
click at [497, 209] on img at bounding box center [503, 211] width 28 height 28
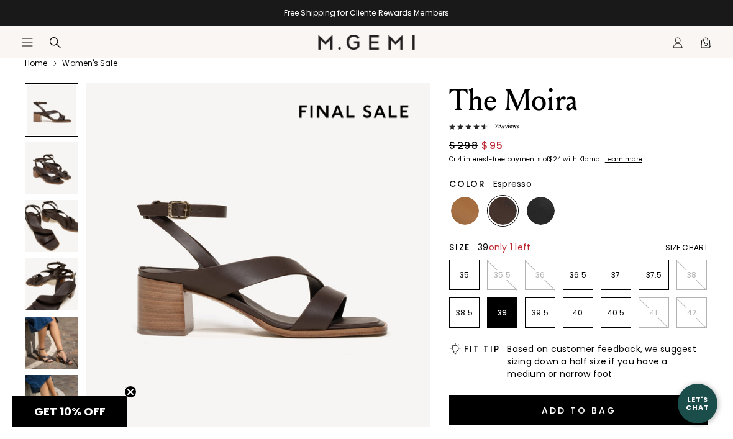
click at [43, 166] on img at bounding box center [51, 168] width 52 height 52
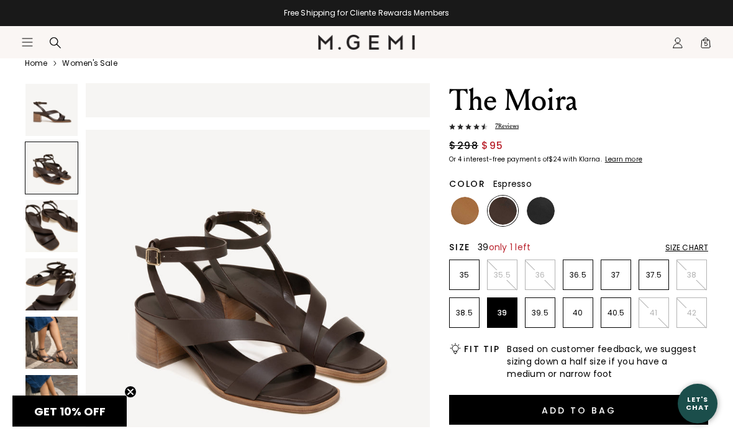
scroll to position [357, 0]
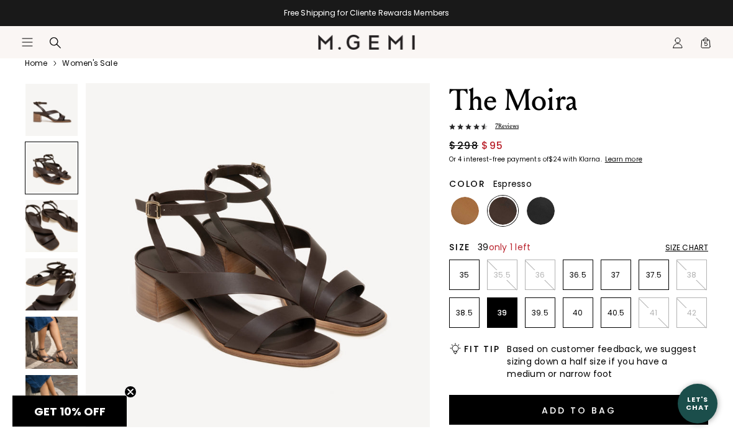
click at [50, 220] on img at bounding box center [51, 226] width 52 height 52
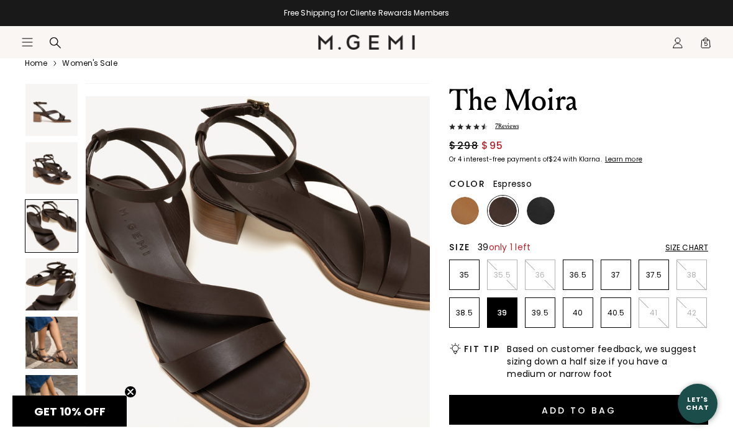
scroll to position [714, 0]
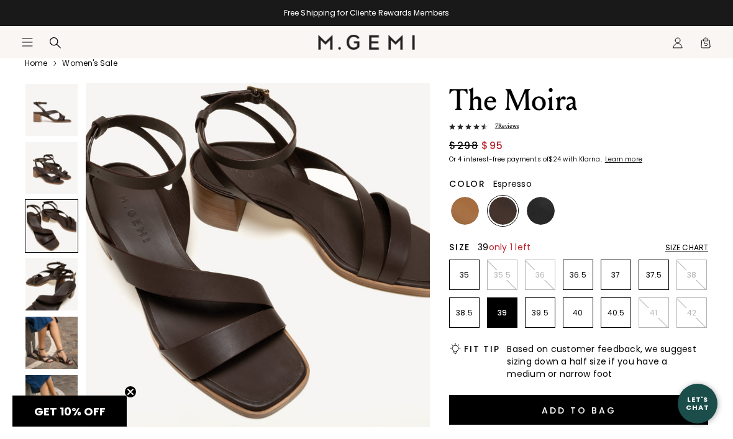
click at [540, 204] on img at bounding box center [541, 211] width 28 height 28
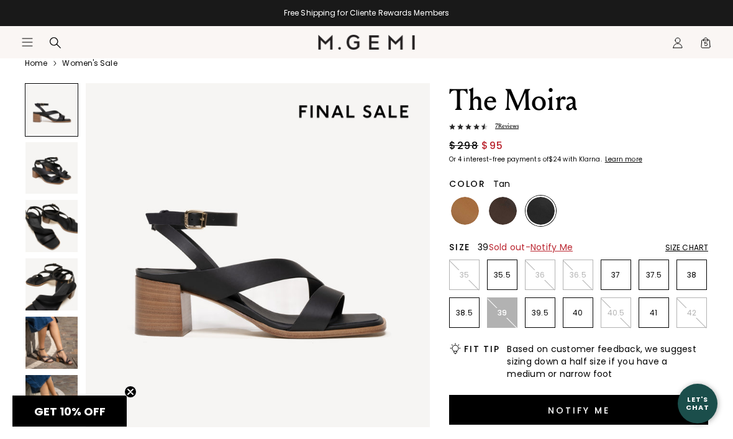
click at [465, 216] on img at bounding box center [465, 211] width 28 height 28
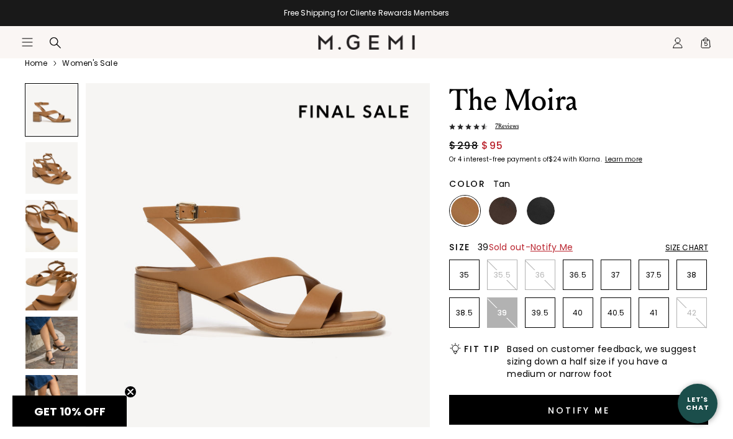
click at [500, 214] on img at bounding box center [503, 211] width 28 height 28
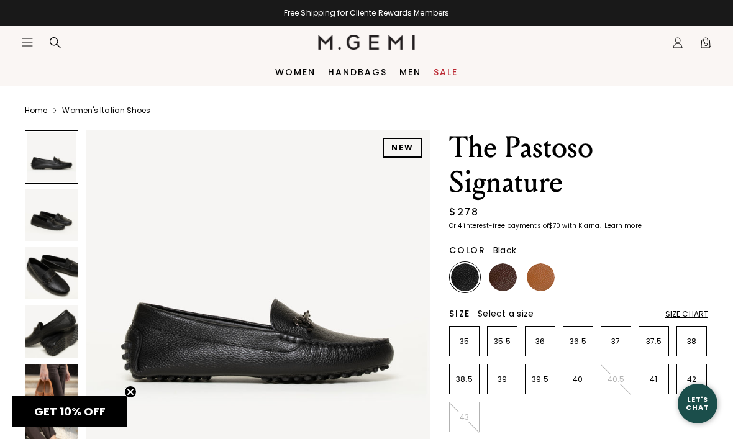
click at [540, 270] on img at bounding box center [541, 277] width 28 height 28
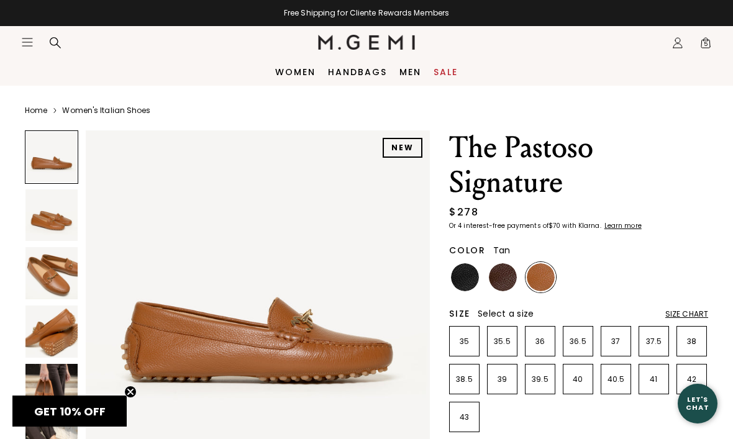
click at [47, 288] on img at bounding box center [51, 273] width 52 height 52
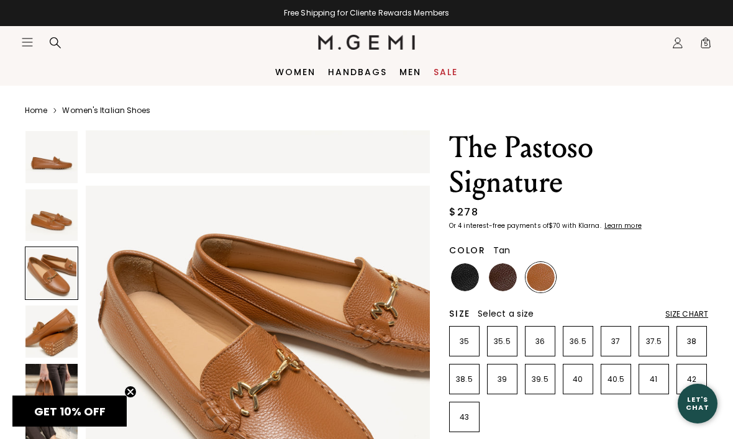
scroll to position [714, 0]
